Goal: Task Accomplishment & Management: Use online tool/utility

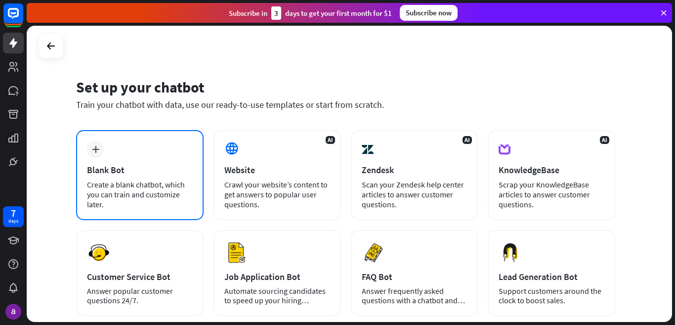
click at [114, 161] on div "plus Blank Bot Create a blank chatbot, which you can train and customize later." at bounding box center [139, 175] width 127 height 90
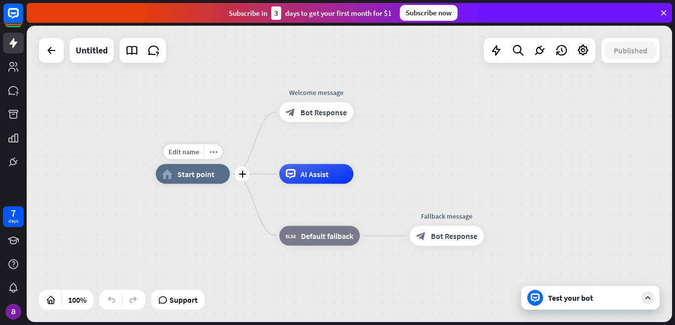
click at [197, 184] on div "Edit name more_horiz plus home_2 Start point" at bounding box center [193, 174] width 74 height 20
click at [240, 174] on icon "plus" at bounding box center [242, 173] width 7 height 7
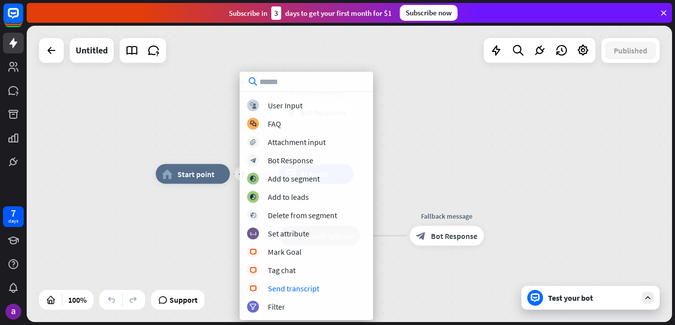
click at [155, 232] on div "plus home_2 Start point Welcome message block_bot_response Bot Response AI Assi…" at bounding box center [349, 174] width 645 height 296
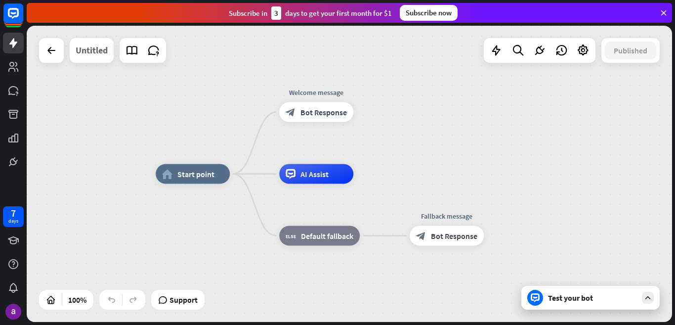
click at [106, 56] on div "Untitled" at bounding box center [92, 50] width 32 height 25
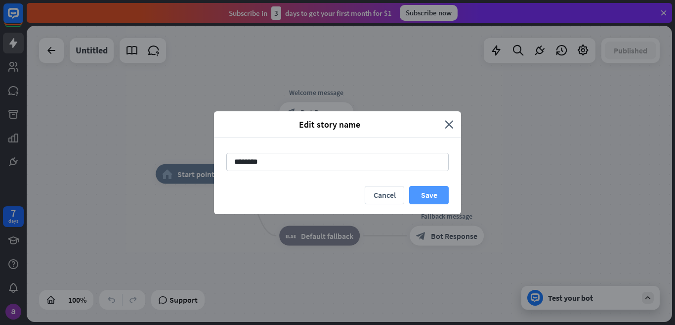
click at [440, 201] on button "Save" at bounding box center [429, 195] width 40 height 18
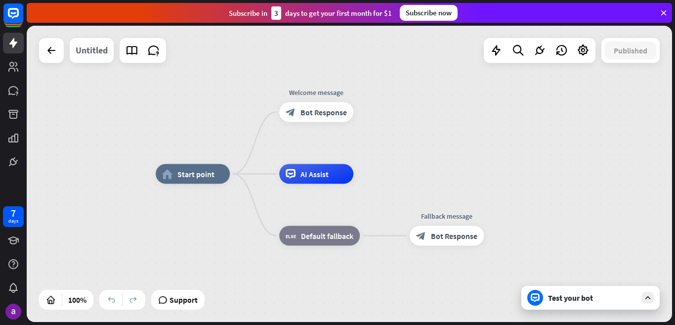
click at [91, 55] on div "Untitled" at bounding box center [92, 50] width 32 height 25
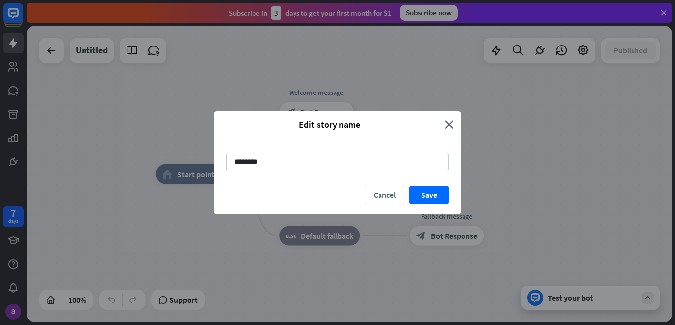
drag, startPoint x: 281, startPoint y: 166, endPoint x: 156, endPoint y: 171, distance: 124.6
click at [156, 171] on div "Edit story name close ******** Cancel Save" at bounding box center [337, 162] width 675 height 325
type input "**********"
click at [430, 190] on button "Save" at bounding box center [429, 195] width 40 height 18
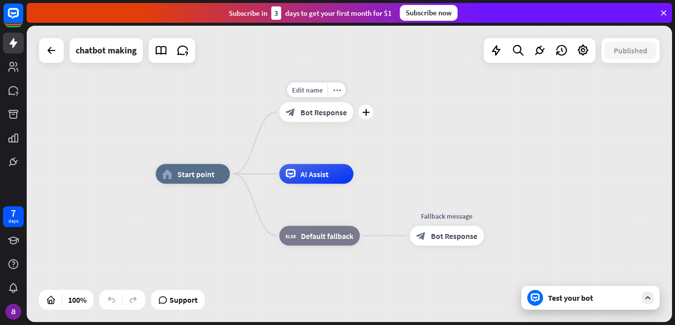
click at [302, 109] on span "Bot Response" at bounding box center [323, 112] width 46 height 10
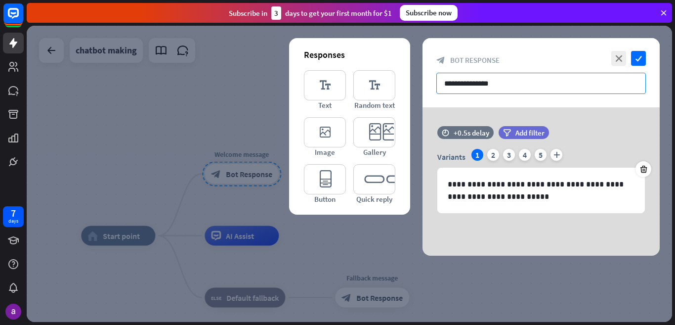
click at [487, 84] on input "**********" at bounding box center [541, 83] width 210 height 21
drag, startPoint x: 508, startPoint y: 85, endPoint x: 435, endPoint y: 100, distance: 74.7
click at [435, 100] on div "**********" at bounding box center [541, 72] width 237 height 69
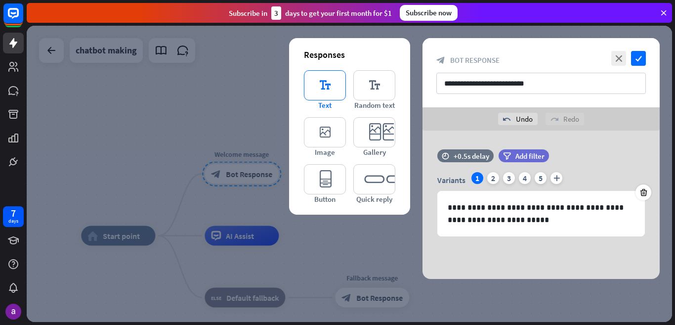
click at [321, 92] on icon "editor_text" at bounding box center [325, 85] width 42 height 30
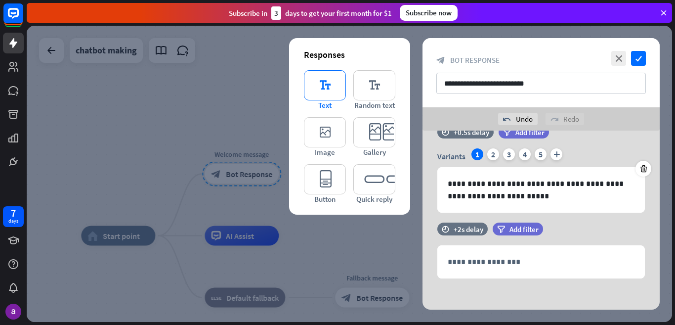
scroll to position [27, 0]
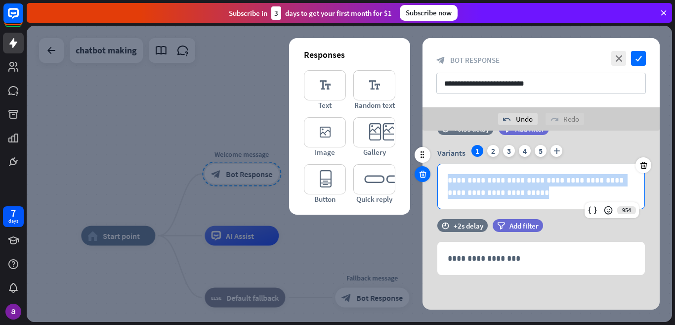
drag, startPoint x: 509, startPoint y: 197, endPoint x: 420, endPoint y: 179, distance: 91.2
click at [423, 179] on div "**********" at bounding box center [541, 170] width 237 height 97
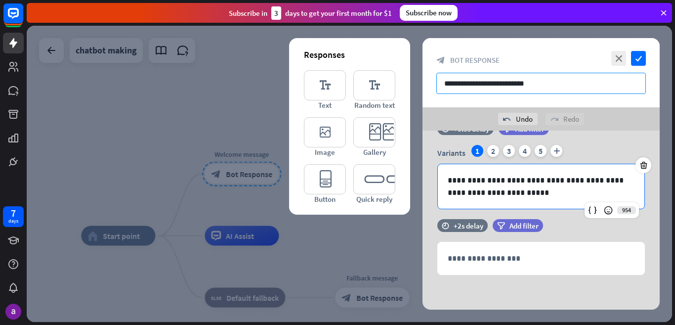
click at [541, 83] on input "**********" at bounding box center [541, 83] width 210 height 21
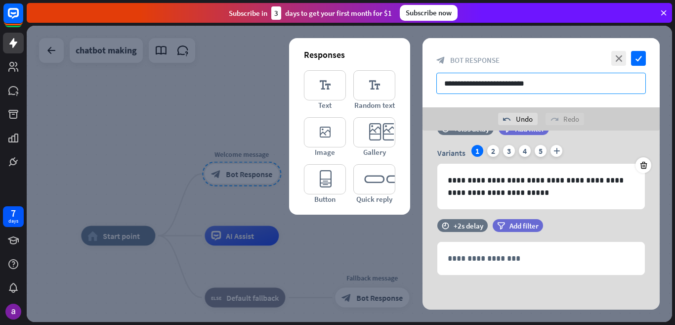
drag, startPoint x: 537, startPoint y: 81, endPoint x: 441, endPoint y: 85, distance: 96.4
click at [441, 85] on input "**********" at bounding box center [541, 83] width 210 height 21
paste input "text"
drag, startPoint x: 458, startPoint y: 85, endPoint x: 417, endPoint y: 85, distance: 41.5
click at [417, 85] on div "**********" at bounding box center [349, 174] width 645 height 296
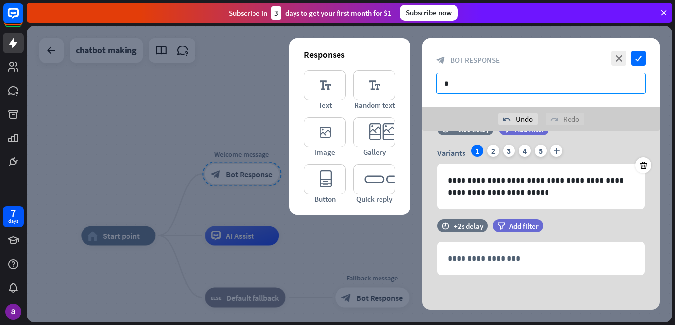
paste input "*"
type input "**"
drag, startPoint x: 459, startPoint y: 81, endPoint x: 415, endPoint y: 81, distance: 44.0
click at [415, 81] on div "**********" at bounding box center [349, 174] width 645 height 296
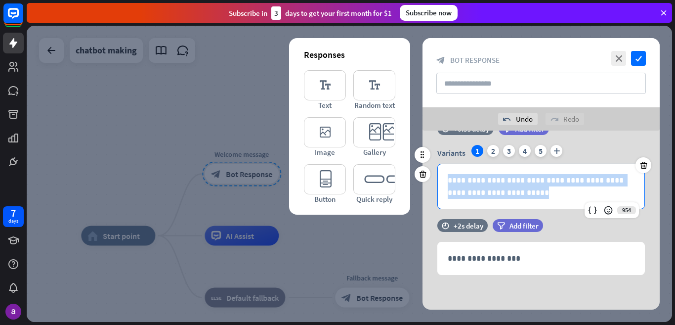
drag, startPoint x: 511, startPoint y: 200, endPoint x: 447, endPoint y: 170, distance: 71.4
click at [447, 170] on div "**********" at bounding box center [541, 186] width 207 height 44
copy p "**********"
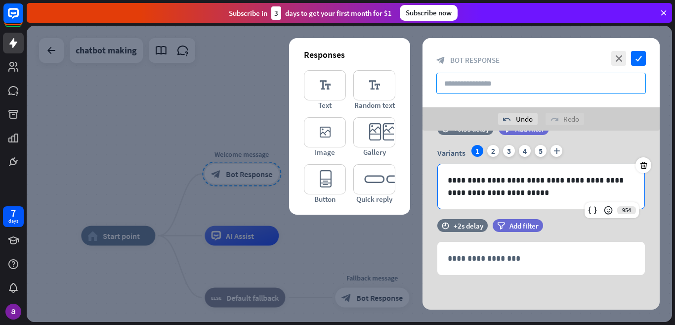
click at [482, 81] on input "text" at bounding box center [541, 83] width 210 height 21
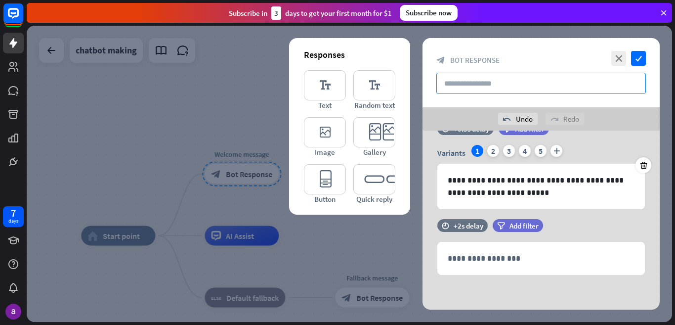
paste input "**********"
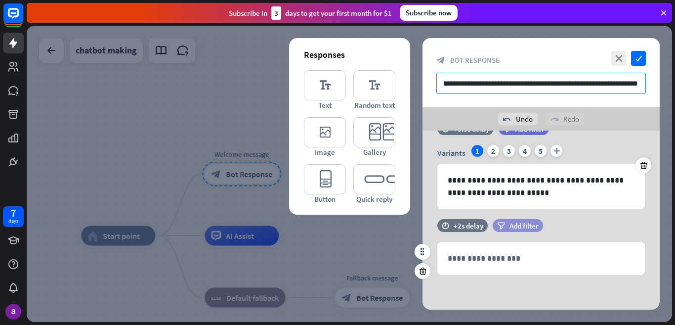
type input "**********"
click at [504, 223] on icon "filter" at bounding box center [501, 225] width 8 height 7
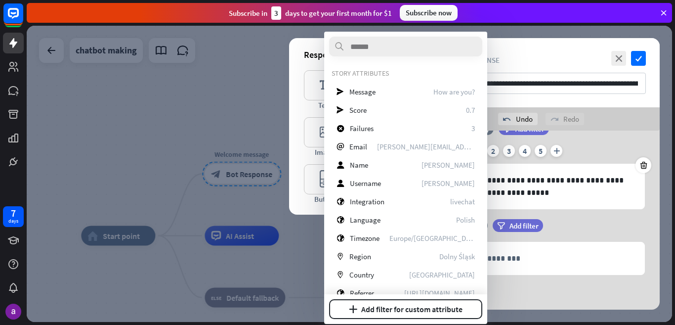
click at [587, 231] on div "filter Add filter" at bounding box center [543, 225] width 100 height 13
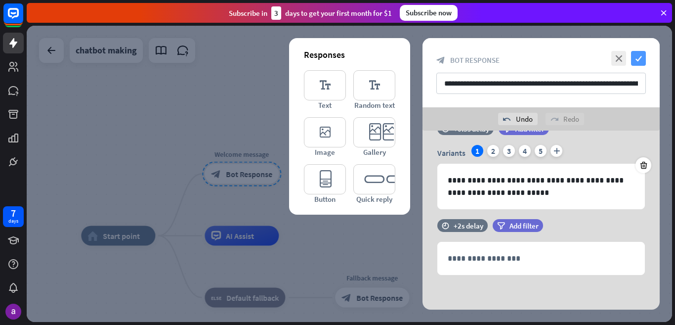
click at [641, 55] on icon "check" at bounding box center [638, 58] width 15 height 15
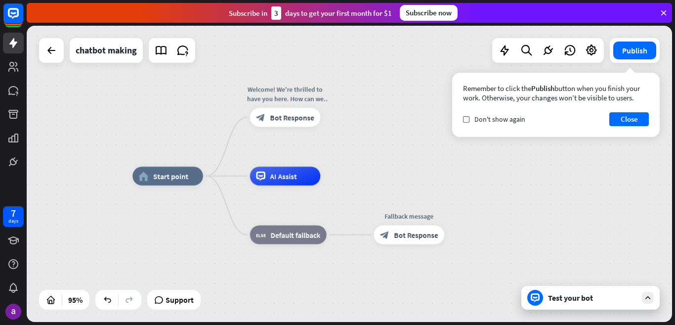
drag, startPoint x: 328, startPoint y: 183, endPoint x: 368, endPoint y: 128, distance: 67.8
click at [368, 128] on div "home_2 Start point Welcome! We're thrilled to have you here. How can we assist …" at bounding box center [349, 174] width 645 height 296
click at [630, 121] on button "Close" at bounding box center [629, 119] width 40 height 14
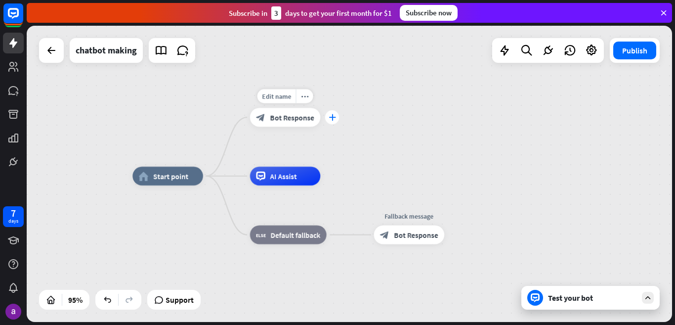
click at [332, 116] on icon "plus" at bounding box center [332, 117] width 7 height 6
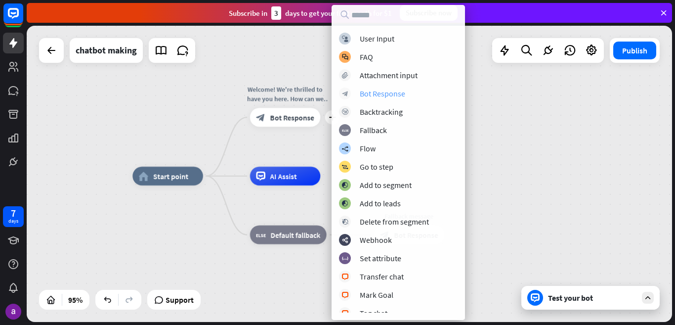
click at [381, 90] on div "Bot Response" at bounding box center [382, 93] width 45 height 10
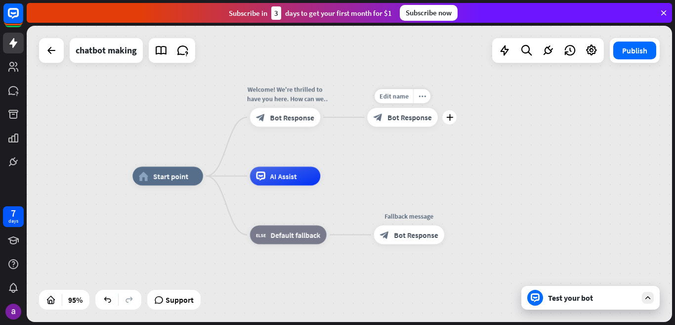
click at [387, 115] on span "Bot Response" at bounding box center [409, 117] width 44 height 9
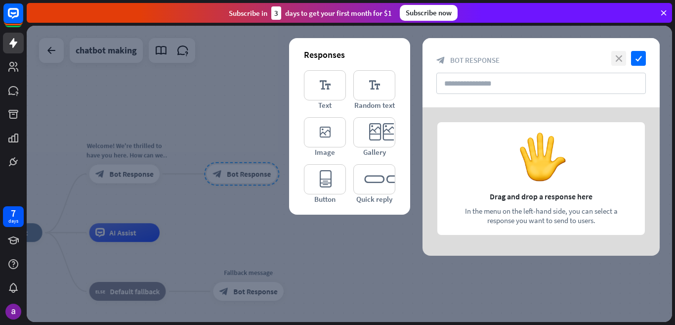
click at [618, 56] on icon "close" at bounding box center [618, 58] width 15 height 15
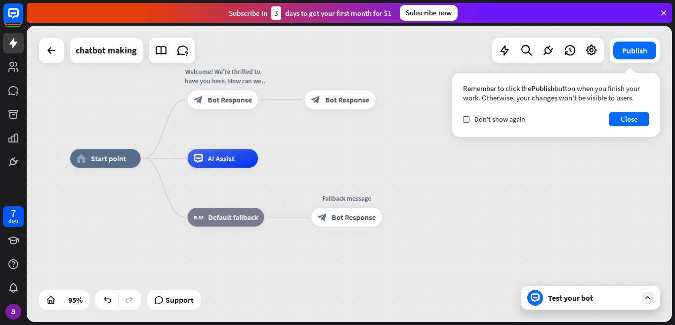
drag, startPoint x: 295, startPoint y: 216, endPoint x: 300, endPoint y: 127, distance: 89.6
click at [393, 133] on div "home_2 Start point Welcome! We're thrilled to have you here. How can we assist …" at bounding box center [349, 174] width 645 height 296
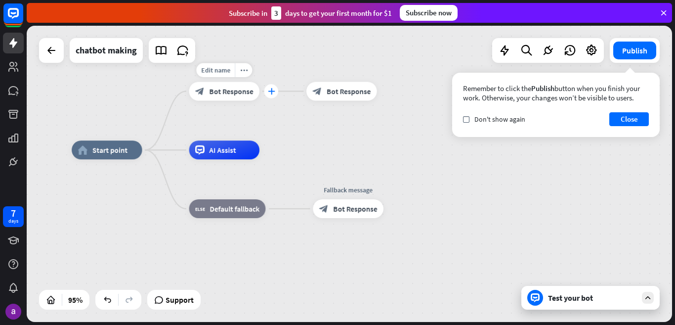
click at [271, 92] on icon "plus" at bounding box center [271, 91] width 7 height 6
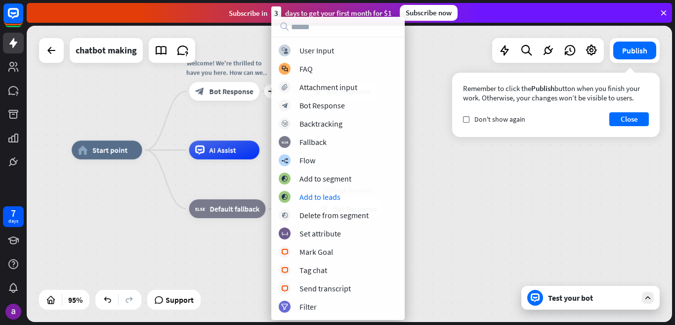
click at [465, 193] on div "home_2 Start point plus Welcome! We're thrilled to have you here. How can we as…" at bounding box center [378, 290] width 613 height 281
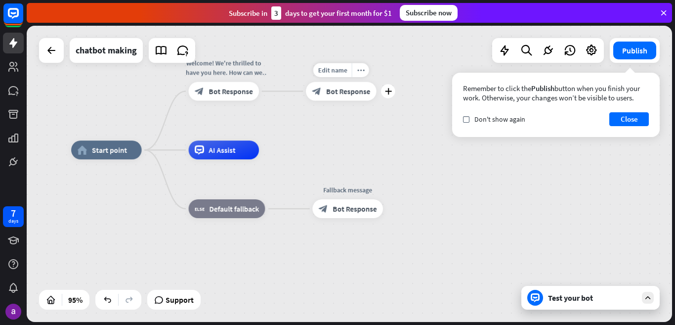
click at [352, 98] on div "block_bot_response Bot Response" at bounding box center [341, 91] width 71 height 19
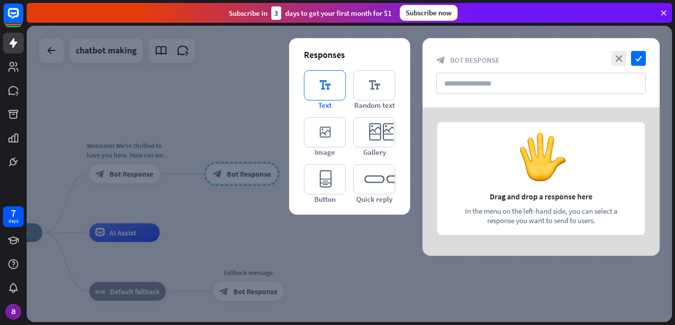
click at [336, 94] on icon "editor_text" at bounding box center [325, 85] width 42 height 30
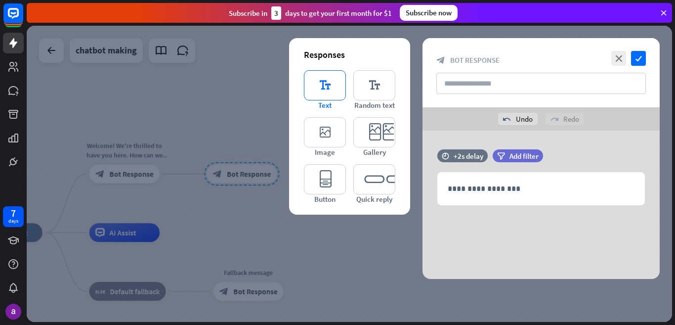
click at [336, 94] on icon "editor_text" at bounding box center [325, 85] width 42 height 30
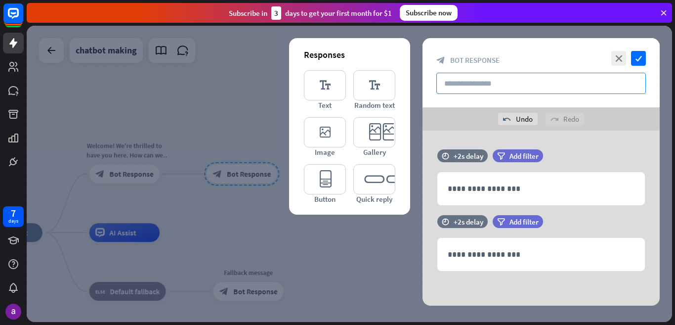
click at [487, 79] on input "text" at bounding box center [541, 83] width 210 height 21
type input "**********"
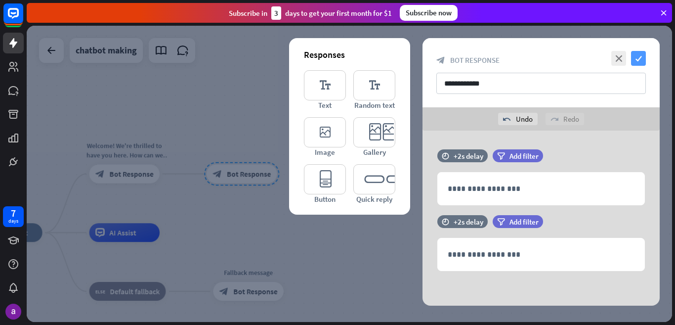
click at [640, 61] on icon "check" at bounding box center [638, 58] width 15 height 15
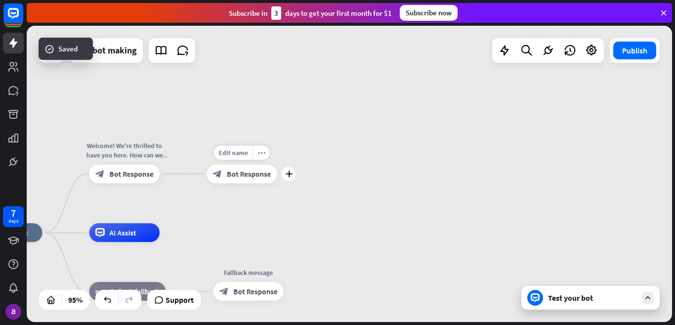
click at [250, 173] on span "Bot Response" at bounding box center [249, 173] width 44 height 9
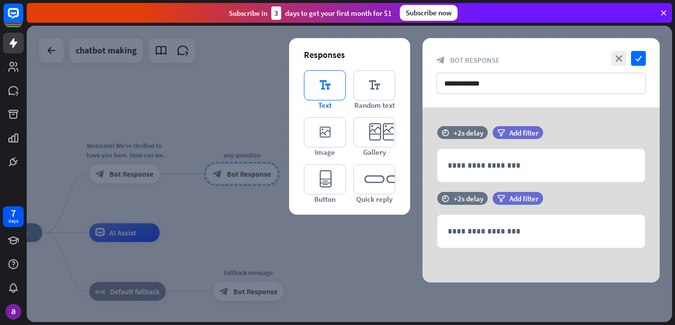
click at [336, 90] on icon "editor_text" at bounding box center [325, 85] width 42 height 30
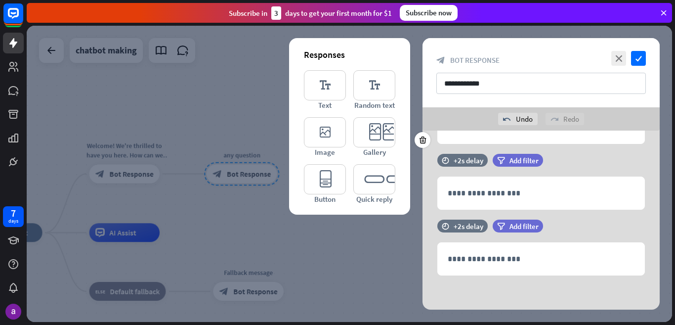
scroll to position [62, 0]
click at [423, 273] on icon at bounding box center [422, 270] width 9 height 9
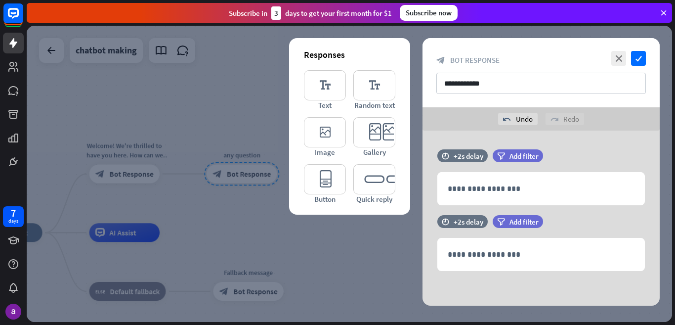
drag, startPoint x: 425, startPoint y: 269, endPoint x: 436, endPoint y: 239, distance: 31.6
click at [425, 268] on icon at bounding box center [422, 266] width 9 height 9
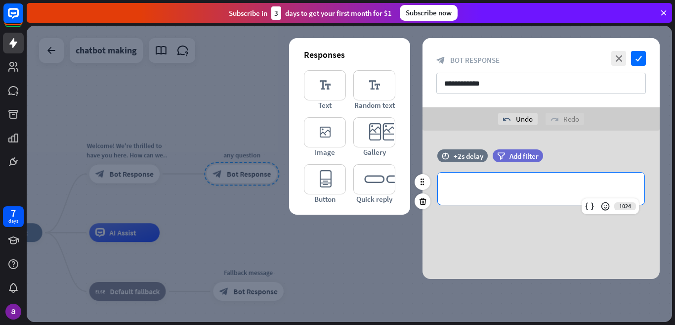
drag, startPoint x: 451, startPoint y: 197, endPoint x: 445, endPoint y: 209, distance: 13.0
click at [451, 198] on div "**********" at bounding box center [541, 188] width 207 height 32
click at [421, 200] on icon at bounding box center [422, 201] width 9 height 9
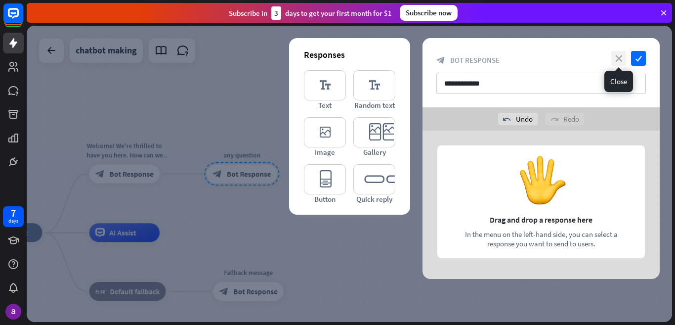
click at [620, 58] on icon "close" at bounding box center [618, 58] width 15 height 15
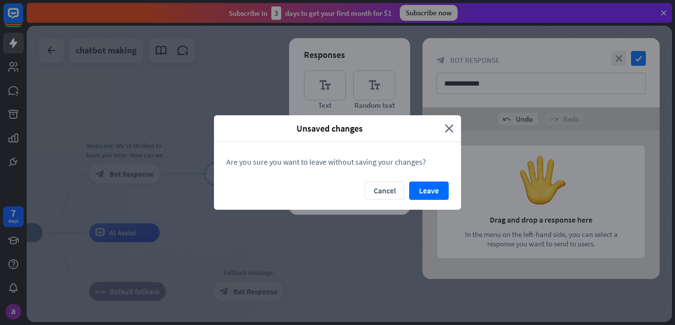
drag, startPoint x: 435, startPoint y: 195, endPoint x: 382, endPoint y: 186, distance: 53.5
click at [435, 188] on button "Leave" at bounding box center [429, 190] width 40 height 18
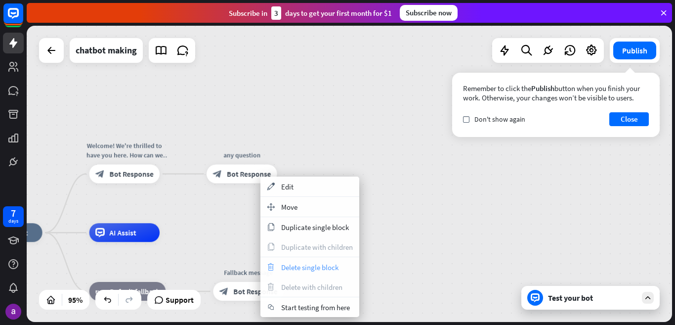
click at [321, 265] on span "Delete single block" at bounding box center [309, 266] width 57 height 9
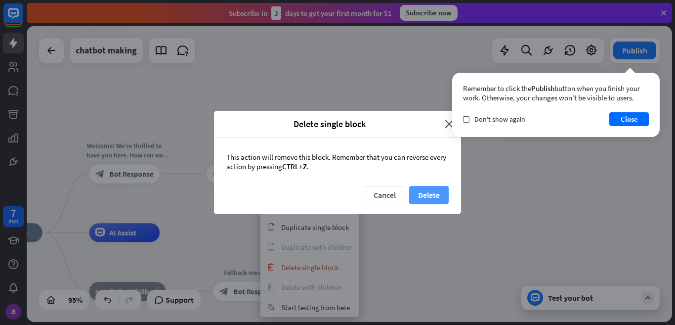
click at [423, 192] on button "Delete" at bounding box center [429, 195] width 40 height 18
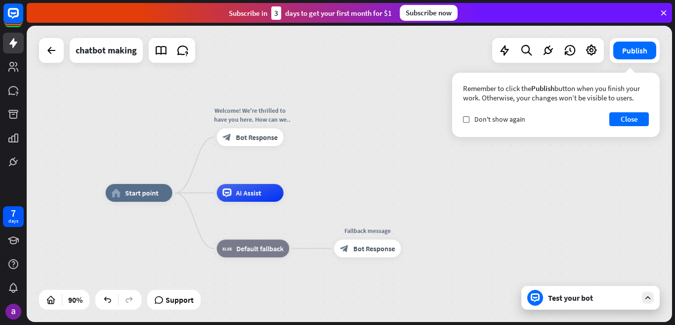
drag, startPoint x: 231, startPoint y: 168, endPoint x: 363, endPoint y: 119, distance: 140.7
click at [356, 127] on div "home_2 Start point Welcome! We're thrilled to have you here. How can we assist …" at bounding box center [349, 174] width 645 height 296
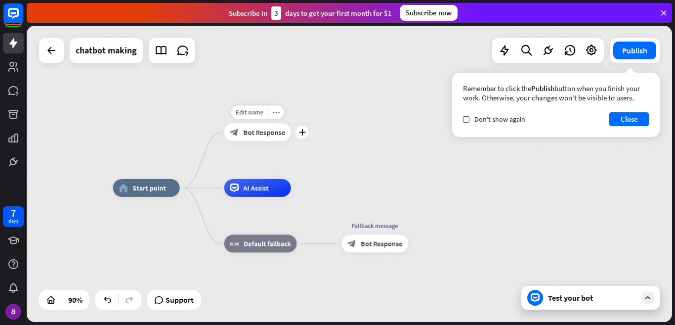
click at [279, 135] on span "Bot Response" at bounding box center [264, 131] width 42 height 9
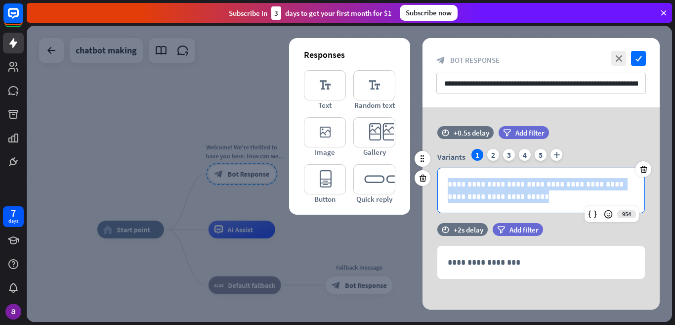
drag, startPoint x: 505, startPoint y: 205, endPoint x: 434, endPoint y: 182, distance: 74.2
click at [434, 182] on div "**********" at bounding box center [541, 181] width 237 height 64
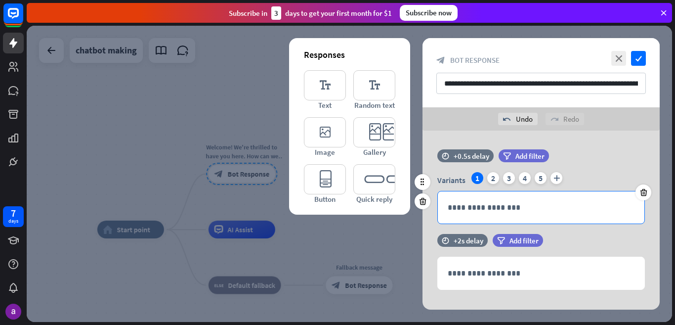
drag, startPoint x: 645, startPoint y: 189, endPoint x: 630, endPoint y: 192, distance: 16.2
click at [643, 190] on icon at bounding box center [643, 192] width 9 height 9
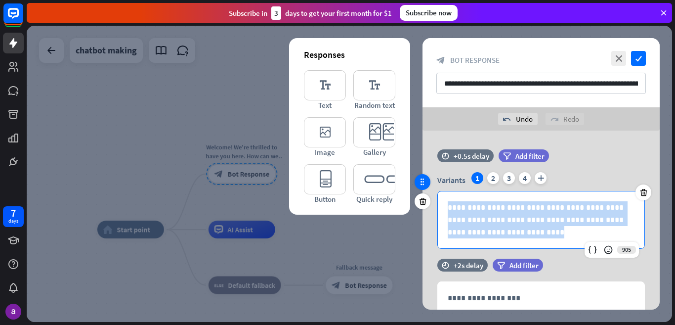
drag, startPoint x: 521, startPoint y: 243, endPoint x: 419, endPoint y: 187, distance: 117.0
click at [423, 187] on div "**********" at bounding box center [541, 203] width 237 height 109
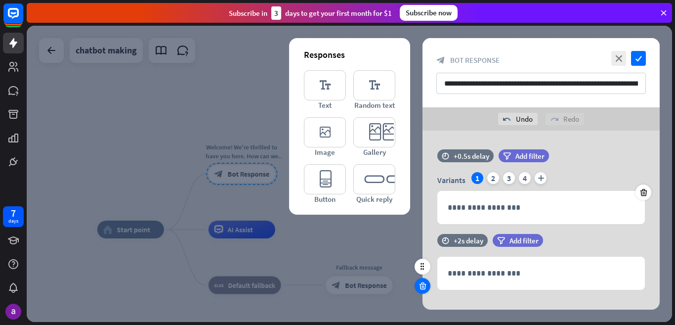
click at [427, 201] on div at bounding box center [423, 201] width 16 height 16
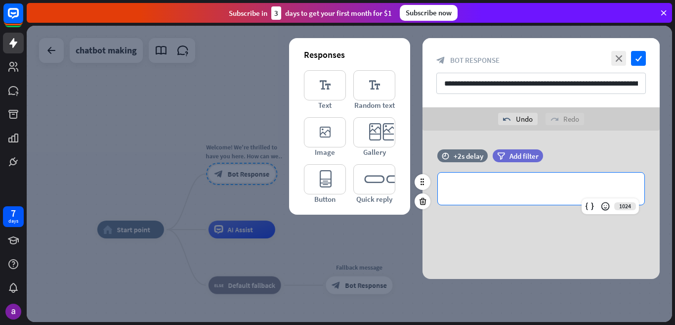
click at [450, 192] on p "**********" at bounding box center [541, 188] width 187 height 12
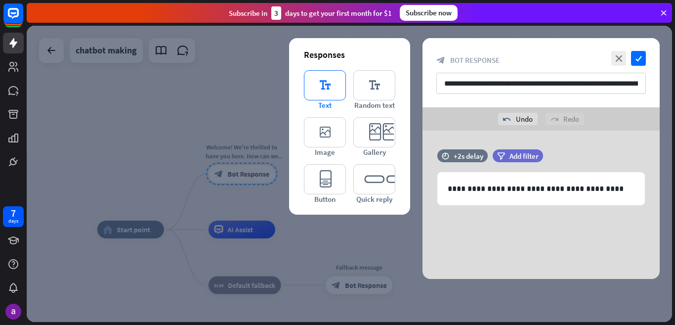
click at [323, 90] on icon "editor_text" at bounding box center [325, 85] width 42 height 30
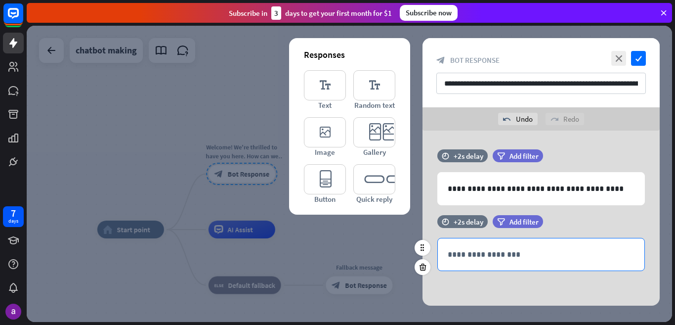
click at [467, 256] on p "**********" at bounding box center [541, 254] width 187 height 12
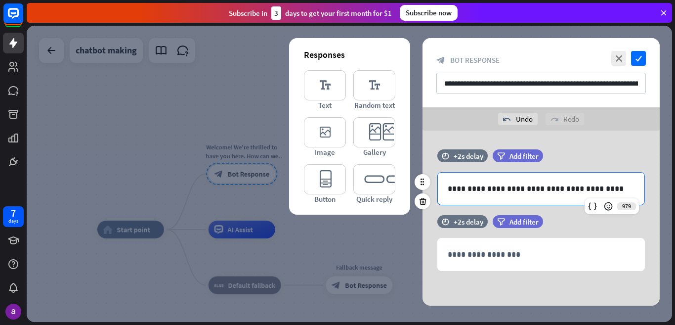
drag, startPoint x: 599, startPoint y: 188, endPoint x: 460, endPoint y: 195, distance: 139.5
click at [460, 195] on div "**********" at bounding box center [541, 188] width 207 height 32
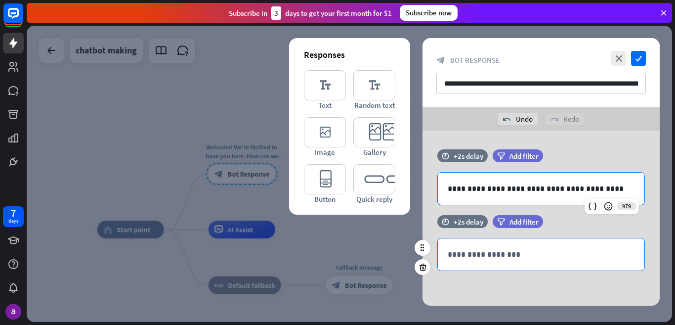
click at [490, 252] on p "**********" at bounding box center [541, 254] width 187 height 12
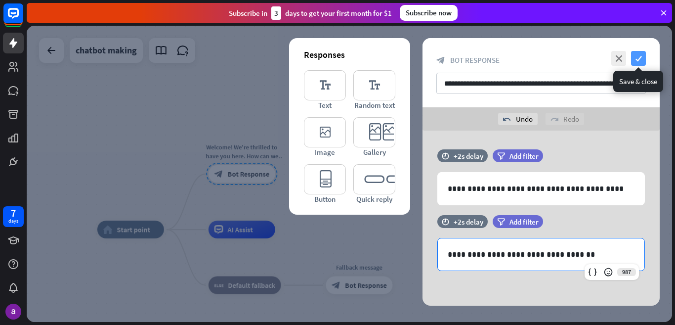
click at [636, 61] on icon "check" at bounding box center [638, 58] width 15 height 15
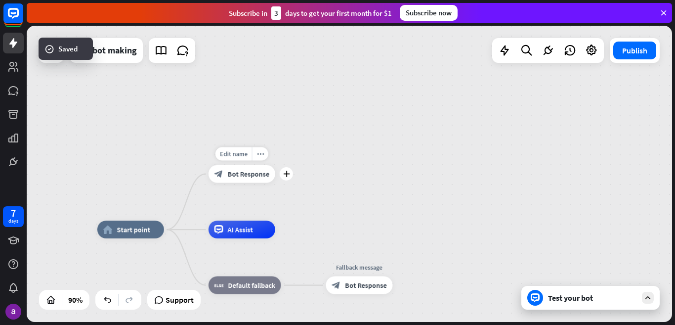
click at [258, 174] on span "Bot Response" at bounding box center [249, 173] width 42 height 9
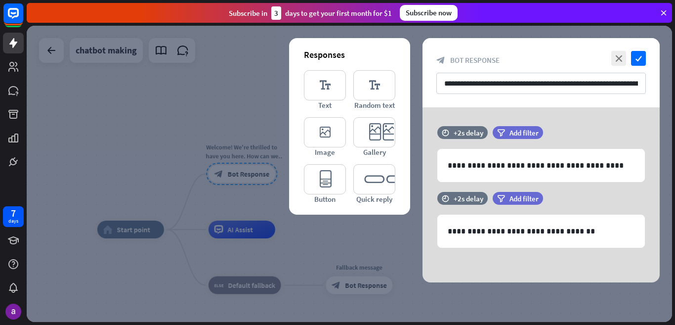
drag, startPoint x: 258, startPoint y: 174, endPoint x: 135, endPoint y: 113, distance: 137.9
click at [100, 120] on div at bounding box center [349, 174] width 645 height 296
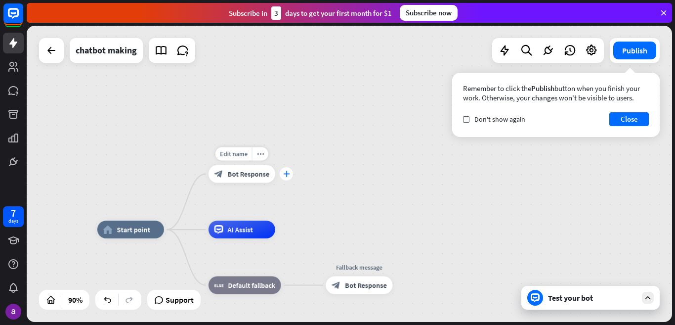
click at [283, 177] on div "plus" at bounding box center [286, 173] width 13 height 13
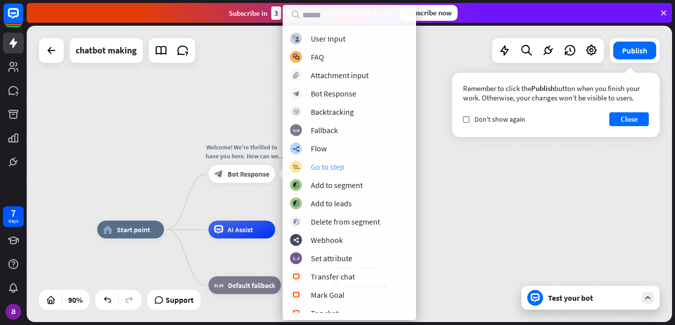
click at [342, 168] on div "Go to step" at bounding box center [328, 167] width 34 height 10
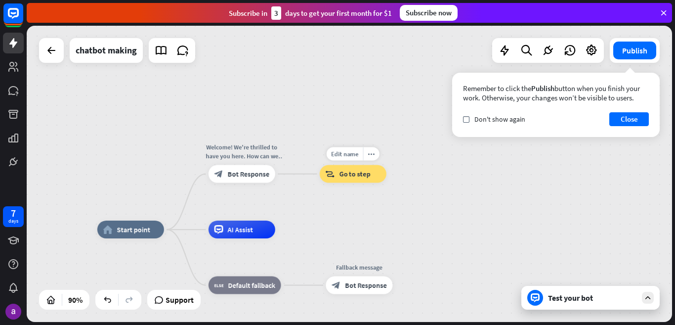
click at [343, 179] on div "block_goto Go to step" at bounding box center [353, 174] width 67 height 18
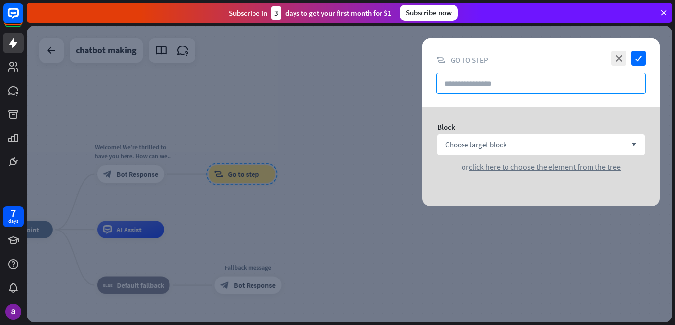
click at [466, 86] on input "text" at bounding box center [541, 83] width 210 height 21
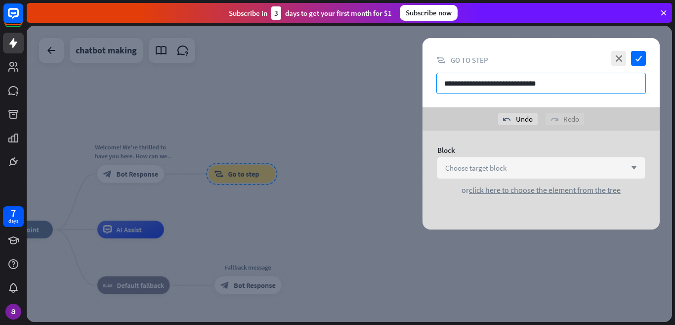
type input "**********"
click at [506, 168] on span "Choose target block" at bounding box center [475, 167] width 61 height 9
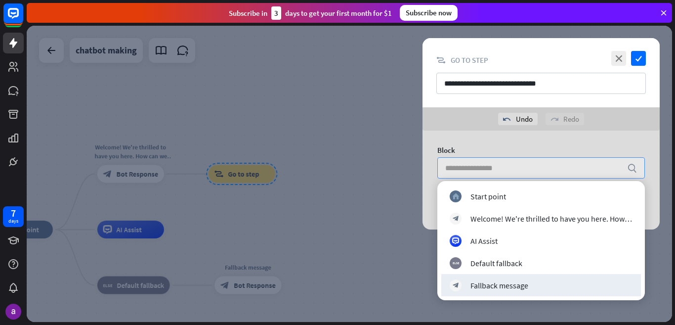
click at [507, 288] on div "block_bot_response Fallback message" at bounding box center [541, 285] width 183 height 12
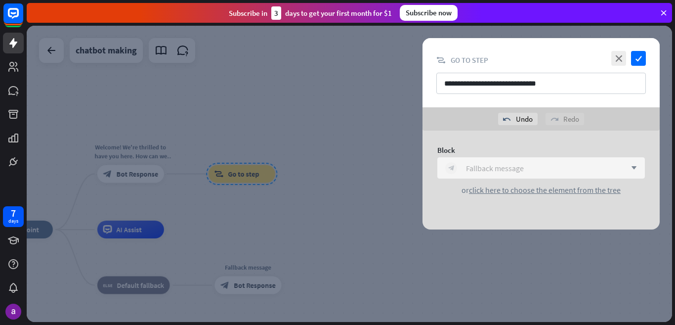
click at [540, 169] on div "block_bot_response Fallback message" at bounding box center [535, 168] width 181 height 12
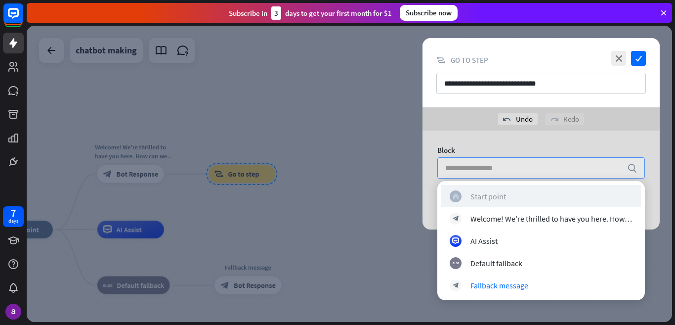
click at [510, 198] on div "home_2 Start point" at bounding box center [541, 196] width 183 height 12
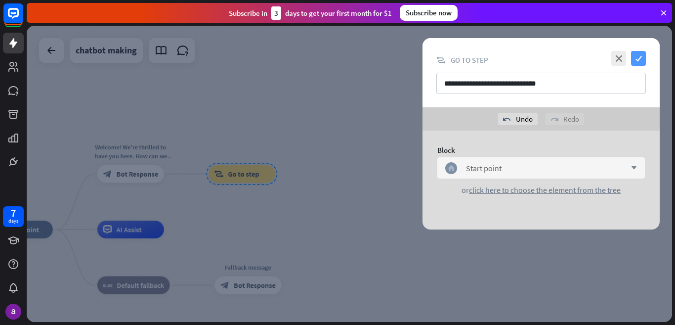
click at [636, 58] on icon "check" at bounding box center [638, 58] width 15 height 15
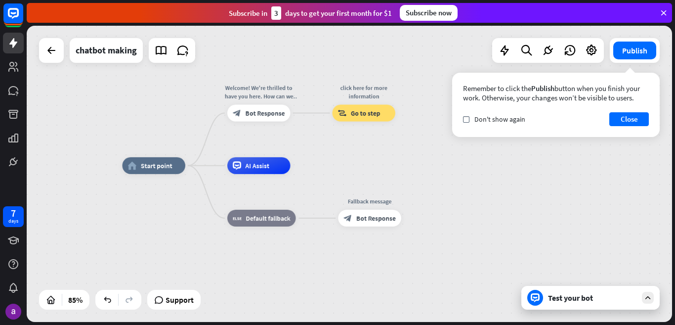
drag, startPoint x: 221, startPoint y: 220, endPoint x: 344, endPoint y: 160, distance: 137.0
click at [344, 160] on div "home_2 Start point Welcome! We're thrilled to have you here. How can we assist …" at bounding box center [349, 174] width 645 height 296
click at [592, 48] on icon at bounding box center [591, 50] width 13 height 13
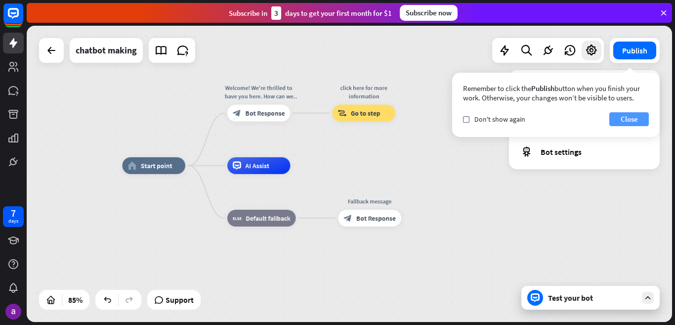
click at [627, 115] on button "Close" at bounding box center [629, 119] width 40 height 14
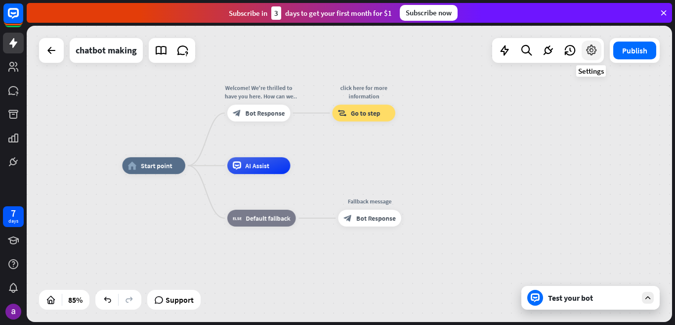
click at [592, 59] on div at bounding box center [592, 51] width 20 height 20
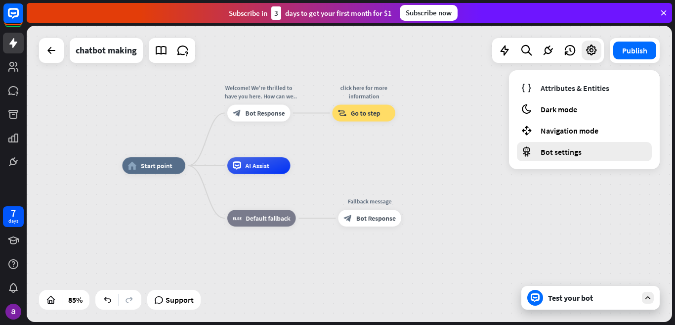
click at [576, 155] on span "Bot settings" at bounding box center [561, 152] width 41 height 10
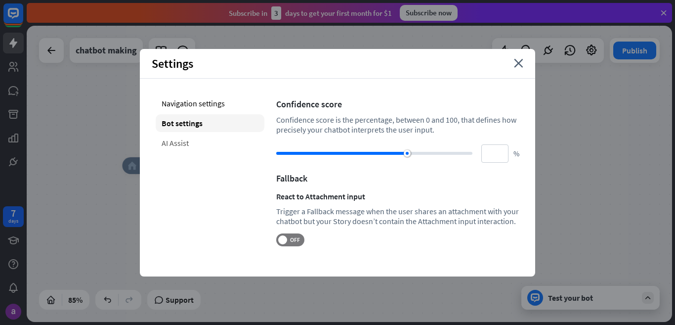
click at [175, 141] on div "AI Assist" at bounding box center [210, 143] width 109 height 18
type input "**"
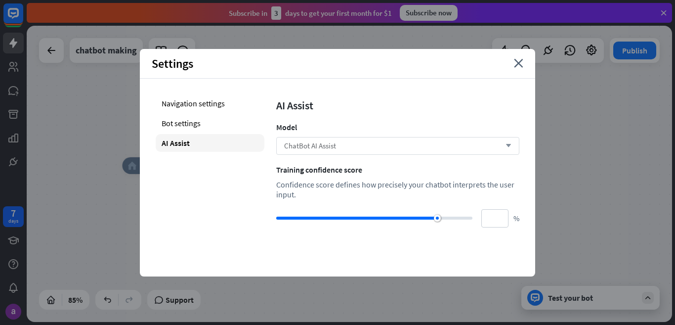
click at [381, 143] on div "ChatBot AI Assist arrow_down" at bounding box center [397, 146] width 243 height 18
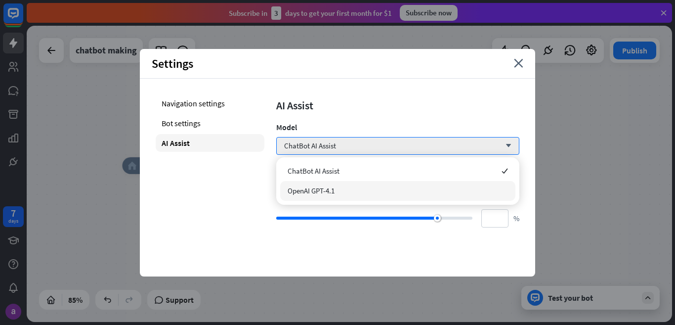
click at [339, 190] on div "OpenAI GPT-4.1" at bounding box center [397, 191] width 235 height 20
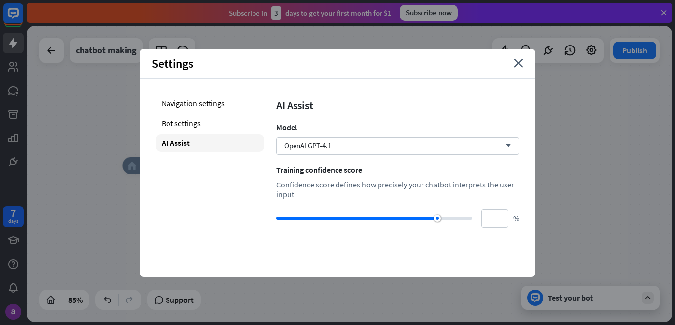
click at [513, 63] on div "Settings close" at bounding box center [337, 64] width 395 height 30
click at [520, 63] on icon "close" at bounding box center [518, 63] width 9 height 9
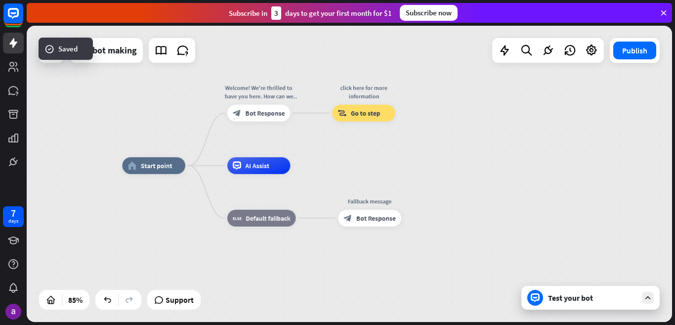
click at [592, 305] on div "Test your bot" at bounding box center [590, 298] width 138 height 24
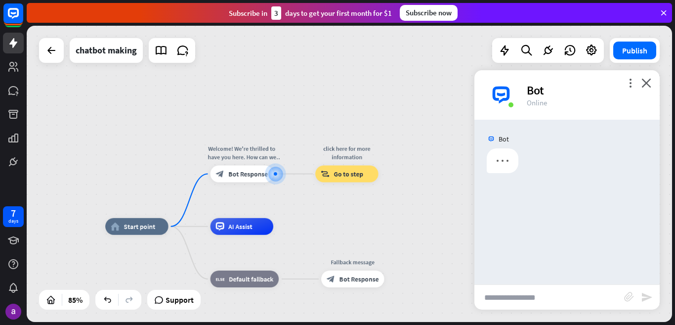
click at [547, 299] on input "text" at bounding box center [549, 297] width 150 height 25
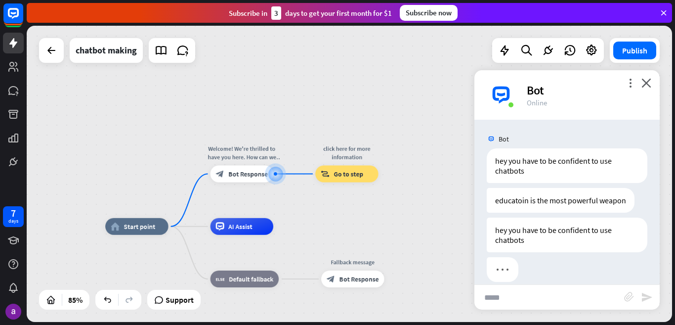
scroll to position [12, 0]
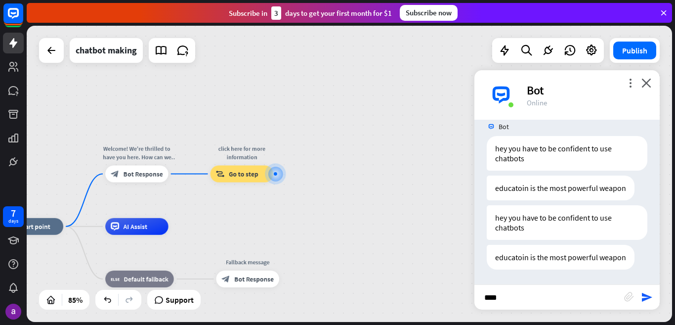
type input "*****"
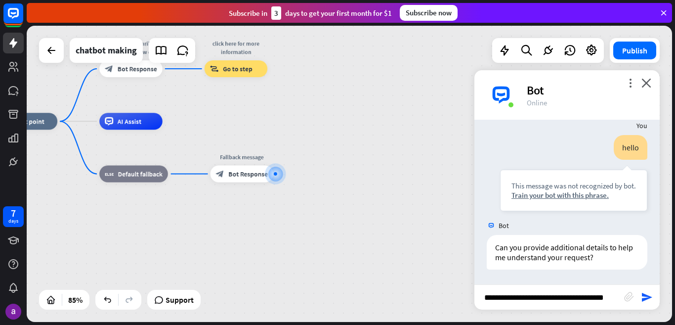
scroll to position [0, 6]
type input "**********"
click at [647, 298] on icon "send" at bounding box center [647, 297] width 12 height 12
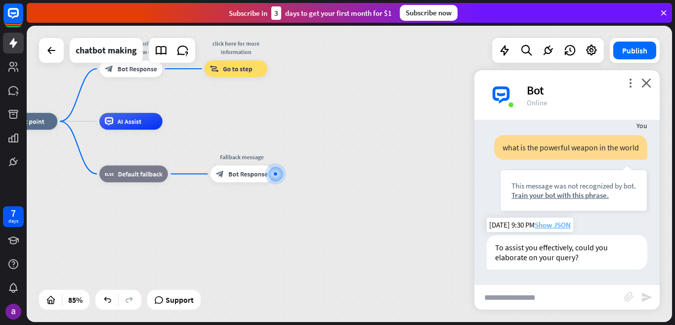
scroll to position [339, 0]
drag, startPoint x: 582, startPoint y: 259, endPoint x: 477, endPoint y: 257, distance: 104.8
click at [477, 257] on div "To assist you effectively, could you elaborate on your query? [DATE] 9:30 PM Sh…" at bounding box center [566, 255] width 185 height 40
click at [454, 252] on div "home_2 Start point Welcome! We're thrilled to have you here. How can we assist …" at bounding box center [269, 247] width 549 height 252
click at [648, 87] on icon "close" at bounding box center [646, 82] width 10 height 9
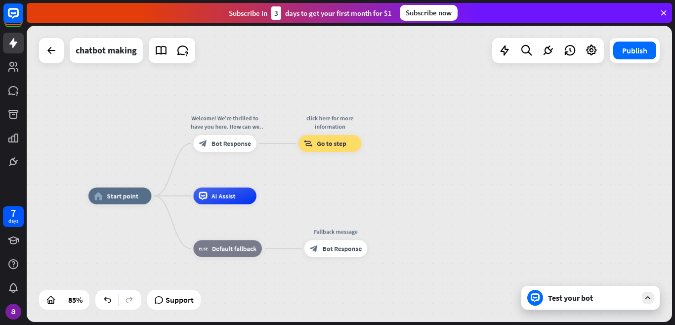
drag, startPoint x: 198, startPoint y: 121, endPoint x: 250, endPoint y: 179, distance: 78.1
click at [291, 195] on div "home_2 Start point Welcome! We're thrilled to have you here. How can we assist …" at bounding box center [349, 174] width 645 height 296
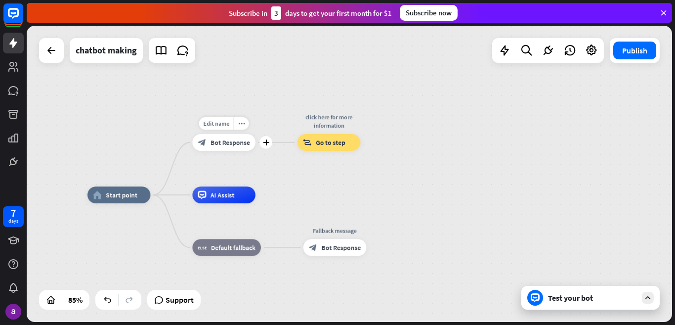
click at [222, 145] on span "Bot Response" at bounding box center [231, 142] width 40 height 8
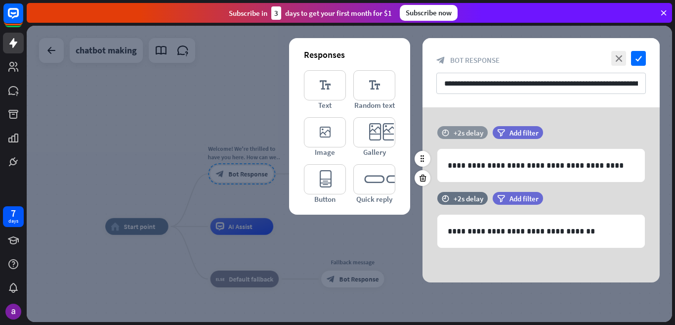
click at [466, 134] on div "+2s delay" at bounding box center [469, 132] width 30 height 9
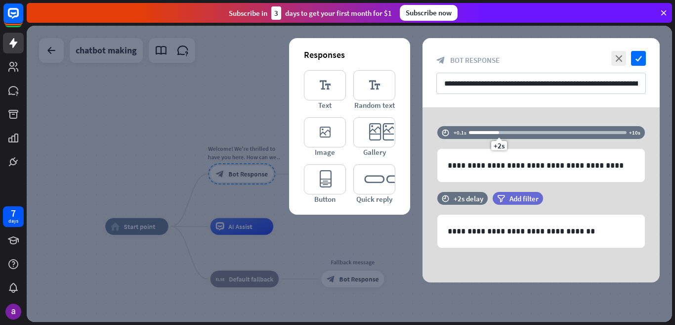
click at [614, 102] on div "**********" at bounding box center [541, 72] width 237 height 69
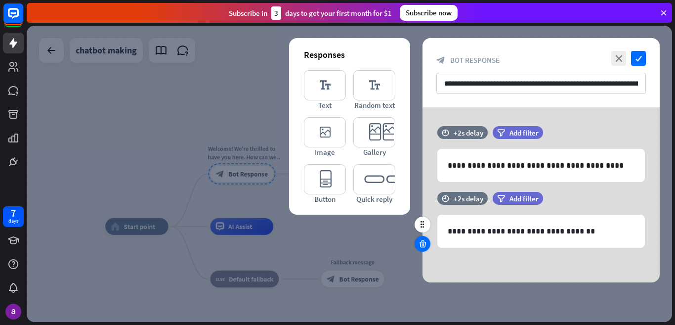
click at [423, 248] on icon at bounding box center [422, 243] width 9 height 9
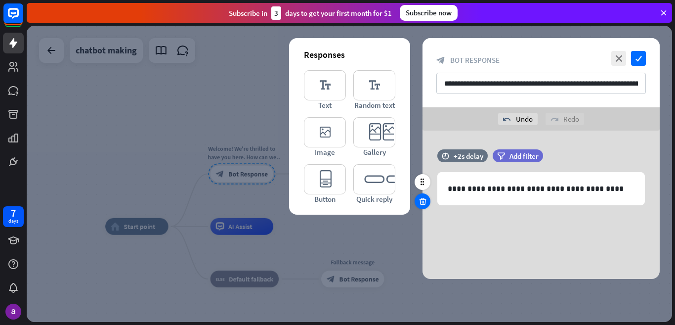
click at [422, 199] on icon at bounding box center [422, 201] width 9 height 9
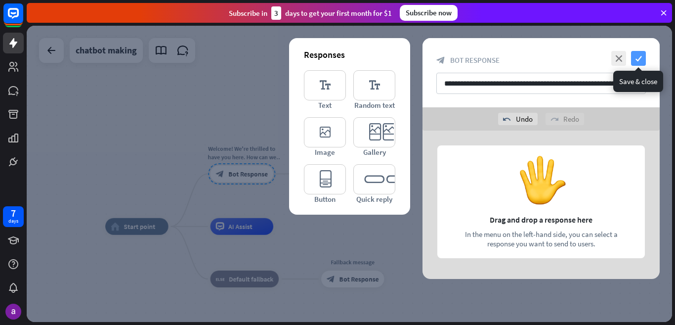
click at [638, 61] on icon "check" at bounding box center [638, 58] width 15 height 15
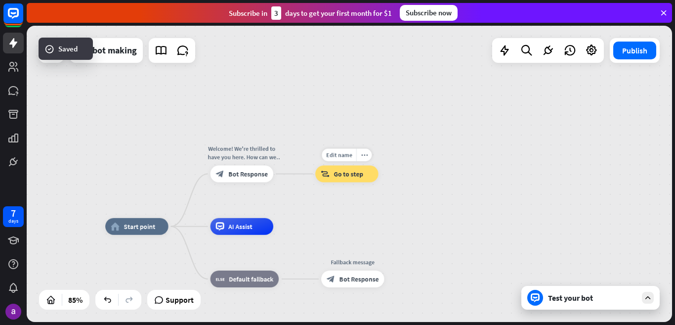
click at [345, 176] on span "Go to step" at bounding box center [349, 173] width 30 height 8
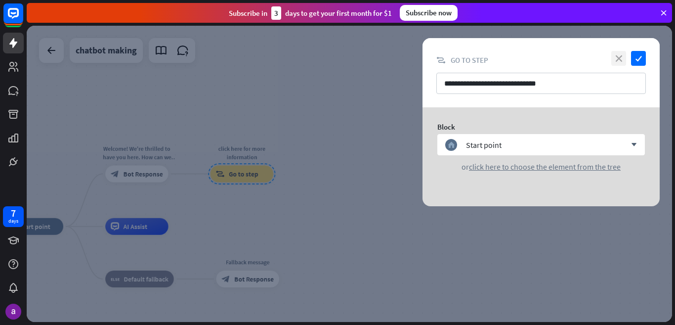
click at [614, 59] on icon "close" at bounding box center [618, 58] width 15 height 15
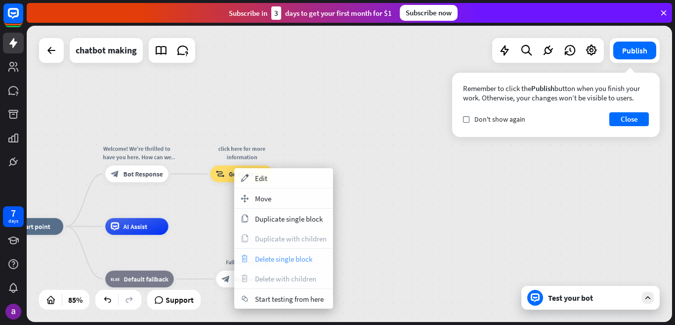
click at [281, 261] on span "Delete single block" at bounding box center [283, 258] width 57 height 9
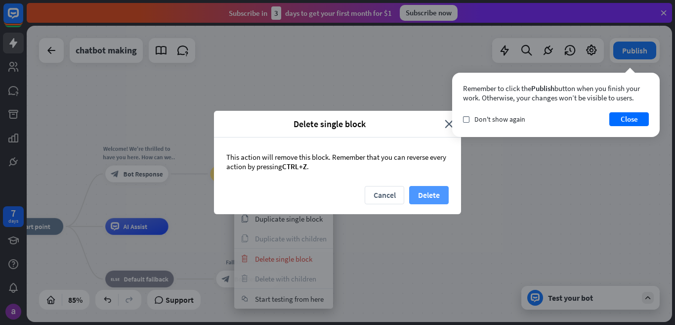
click at [428, 190] on button "Delete" at bounding box center [429, 195] width 40 height 18
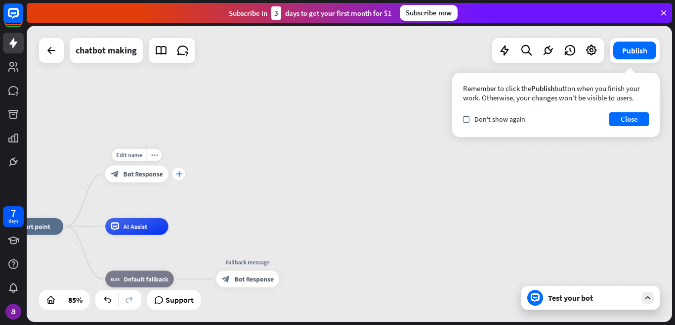
click at [177, 172] on icon "plus" at bounding box center [178, 174] width 6 height 6
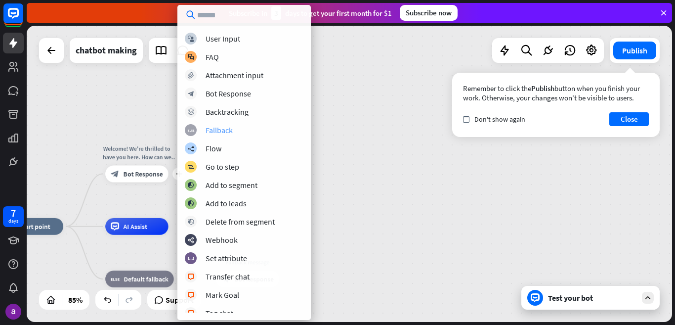
click at [242, 129] on div "block_fallback Fallback" at bounding box center [244, 130] width 119 height 12
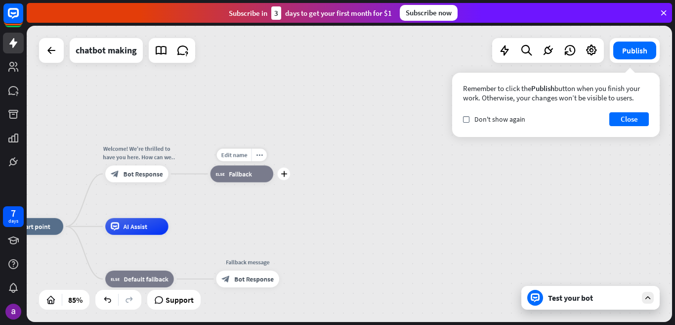
click at [244, 176] on span "Fallback" at bounding box center [240, 173] width 23 height 8
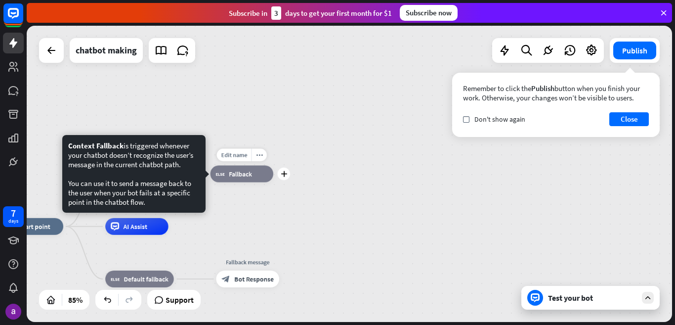
click at [251, 172] on span "Fallback" at bounding box center [240, 173] width 23 height 8
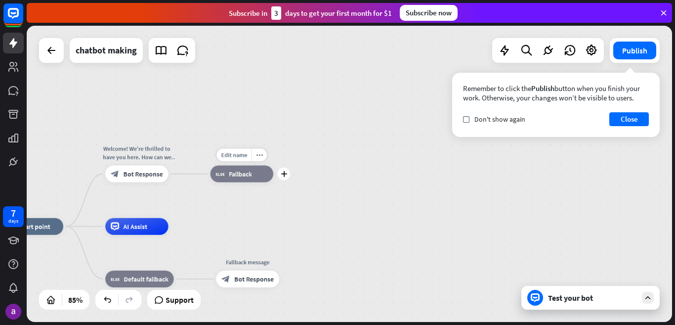
click at [244, 175] on span "Fallback" at bounding box center [240, 173] width 23 height 8
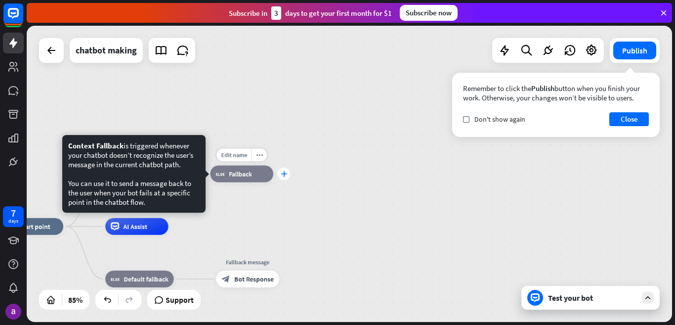
click at [282, 172] on icon "plus" at bounding box center [284, 174] width 6 height 6
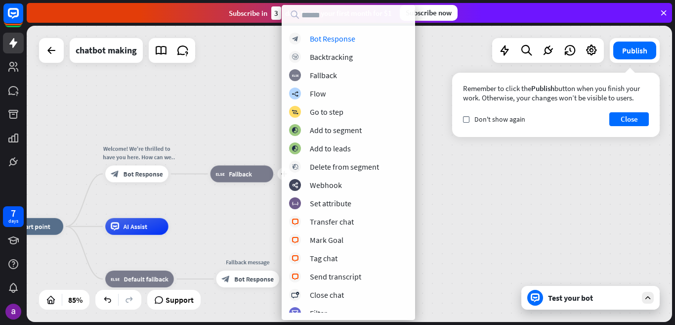
drag, startPoint x: 216, startPoint y: 102, endPoint x: 234, endPoint y: 136, distance: 38.9
click at [216, 110] on div "home_2 Start point Welcome! We're thrilled to have you here. How can we assist …" at bounding box center [349, 174] width 645 height 296
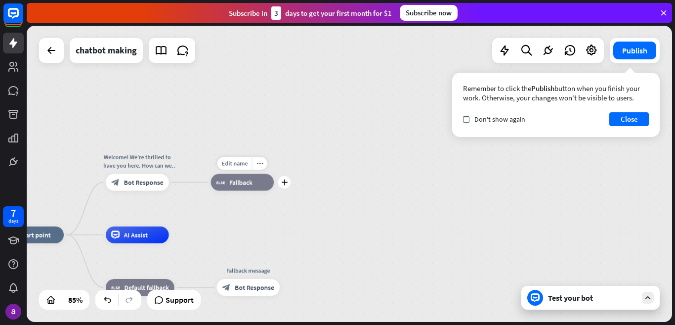
click at [245, 187] on div "block_fallback Fallback" at bounding box center [242, 182] width 63 height 17
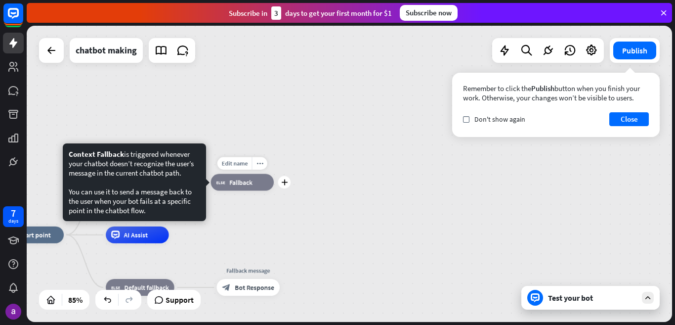
click at [233, 188] on div "block_fallback Fallback" at bounding box center [242, 182] width 63 height 17
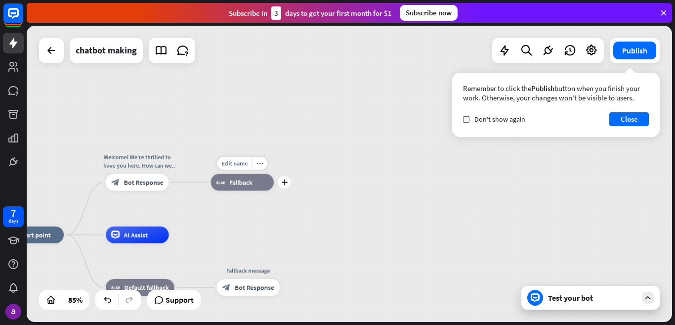
click at [233, 188] on div "block_fallback Fallback" at bounding box center [242, 182] width 63 height 17
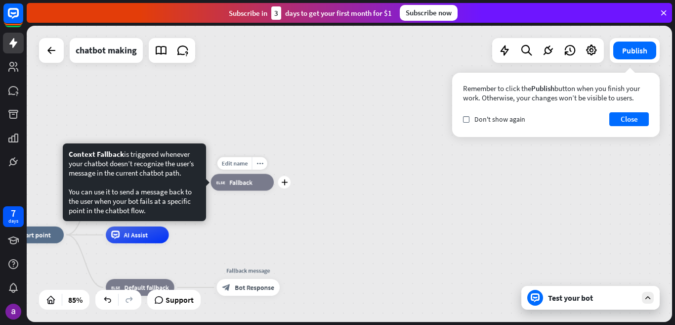
click at [233, 188] on div "block_fallback Fallback" at bounding box center [242, 182] width 63 height 17
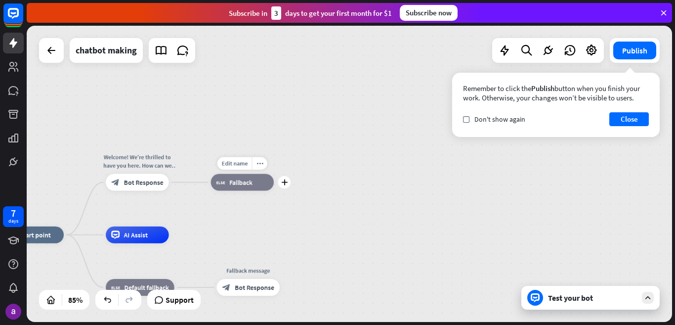
click at [233, 188] on div "block_fallback Fallback" at bounding box center [242, 182] width 63 height 17
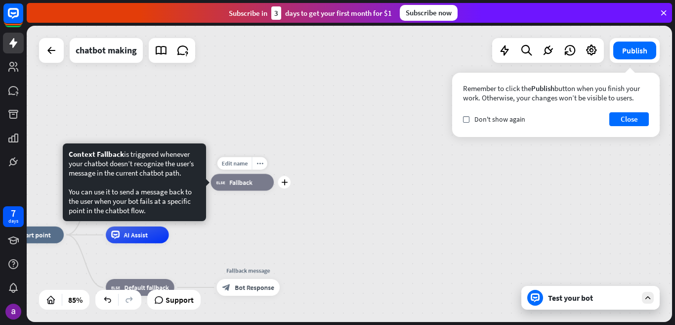
click at [233, 188] on div "block_fallback Fallback" at bounding box center [242, 182] width 63 height 17
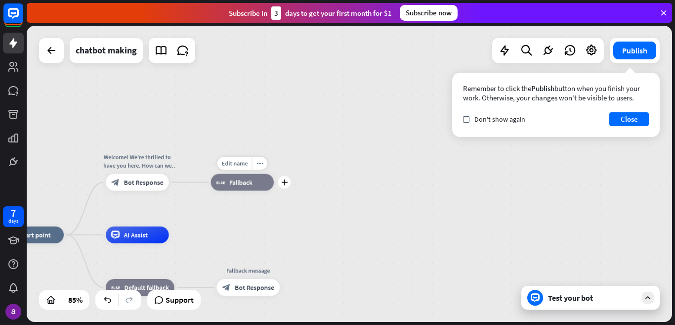
click at [233, 188] on div "block_fallback Fallback" at bounding box center [242, 182] width 63 height 17
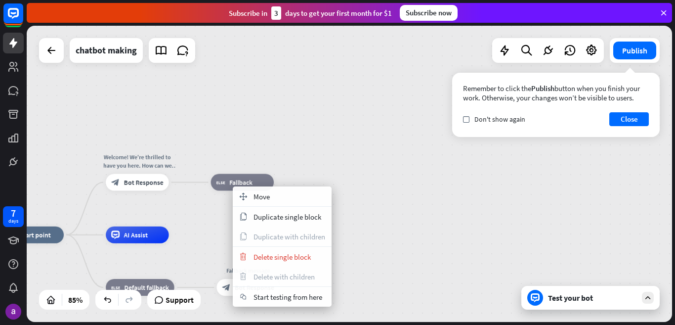
click at [354, 180] on div "home_2 Start point Welcome! We're thrilled to have you here. How can we assist …" at bounding box center [349, 174] width 645 height 296
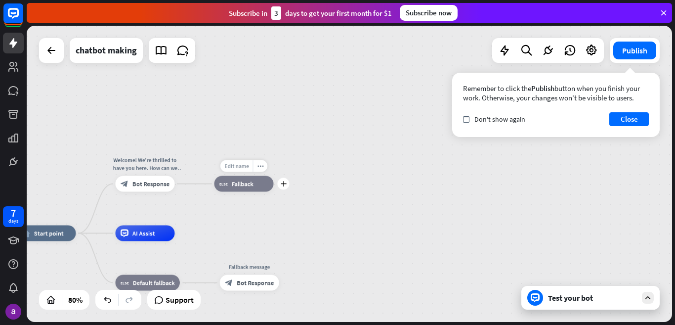
click at [240, 164] on span "Edit name" at bounding box center [236, 165] width 25 height 7
type input "**********"
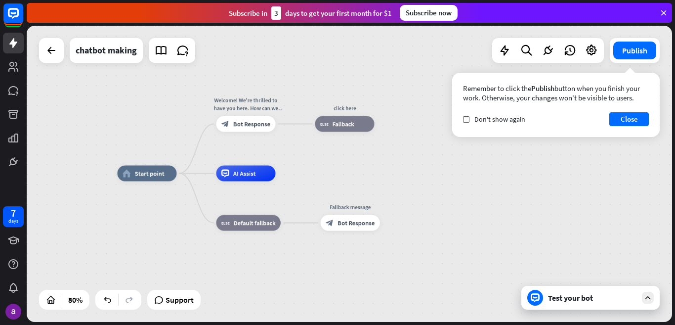
drag, startPoint x: 247, startPoint y: 98, endPoint x: 339, endPoint y: 50, distance: 103.2
click at [347, 39] on div "home_2 Start point Welcome! We're thrilled to have you here. How can we assist …" at bounding box center [349, 174] width 645 height 296
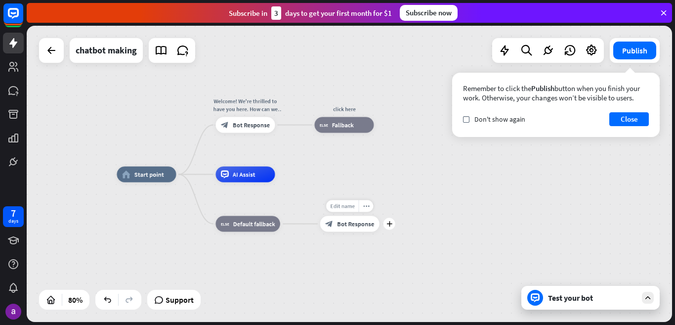
click at [345, 204] on span "Edit name" at bounding box center [342, 205] width 25 height 7
click at [256, 182] on div "Edit name more_horiz plus AI Assist" at bounding box center [244, 174] width 59 height 16
click at [603, 299] on div "Test your bot" at bounding box center [592, 298] width 89 height 10
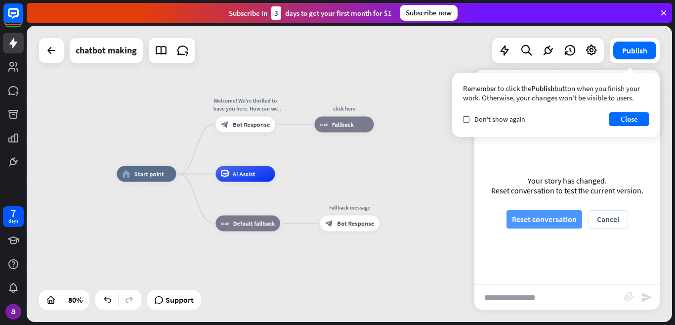
click at [551, 218] on button "Reset conversation" at bounding box center [545, 219] width 76 height 18
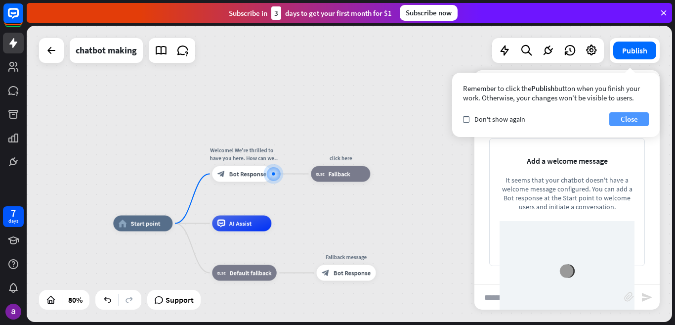
click at [628, 116] on button "Close" at bounding box center [629, 119] width 40 height 14
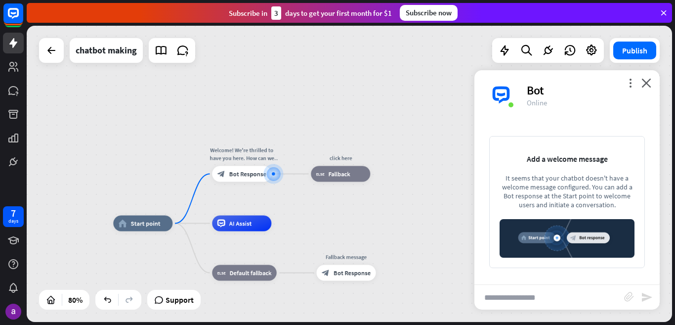
click at [641, 81] on div "more_vert close Bot Online" at bounding box center [566, 94] width 185 height 49
click at [260, 180] on div "block_bot_response Bot Response" at bounding box center [241, 174] width 59 height 16
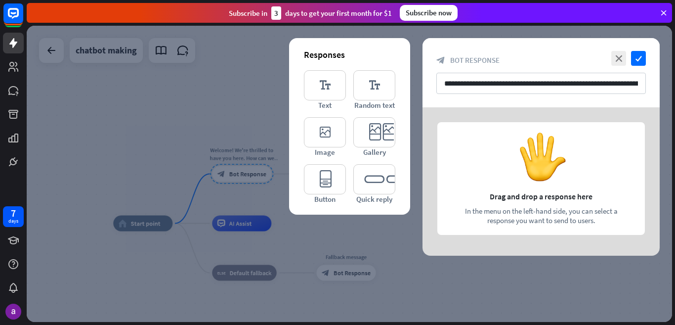
click at [255, 174] on div at bounding box center [349, 174] width 645 height 296
click at [322, 83] on icon "editor_text" at bounding box center [325, 85] width 42 height 30
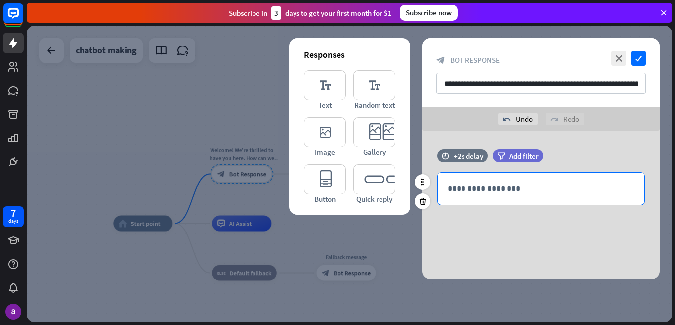
click at [482, 182] on div "**********" at bounding box center [541, 188] width 207 height 32
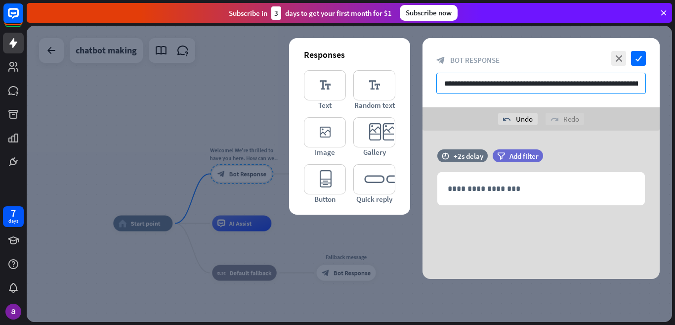
scroll to position [0, 27]
drag, startPoint x: 444, startPoint y: 87, endPoint x: 646, endPoint y: 87, distance: 202.1
click at [646, 87] on div "**********" at bounding box center [541, 72] width 237 height 69
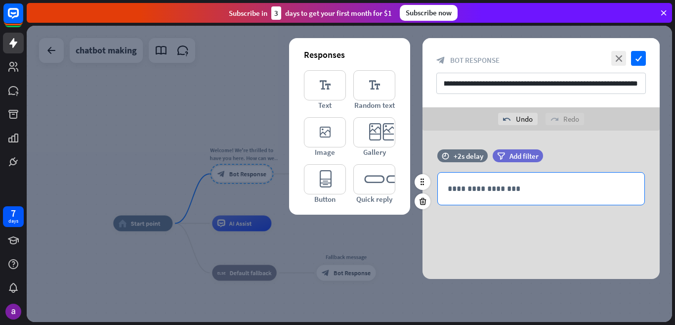
drag, startPoint x: 444, startPoint y: 183, endPoint x: 448, endPoint y: 188, distance: 6.7
click at [447, 188] on div "**********" at bounding box center [541, 188] width 207 height 32
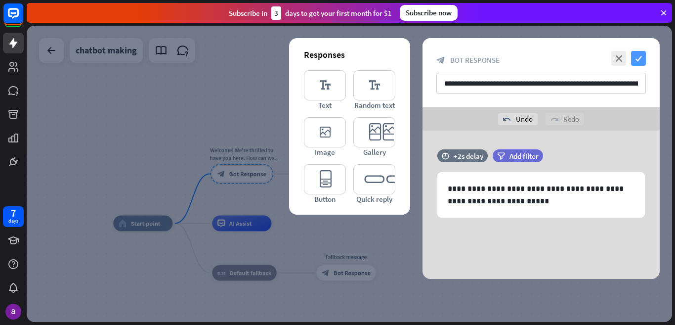
click at [635, 57] on icon "check" at bounding box center [638, 58] width 15 height 15
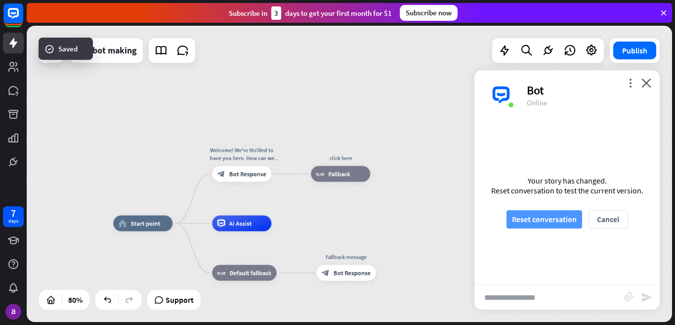
click at [560, 218] on button "Reset conversation" at bounding box center [545, 219] width 76 height 18
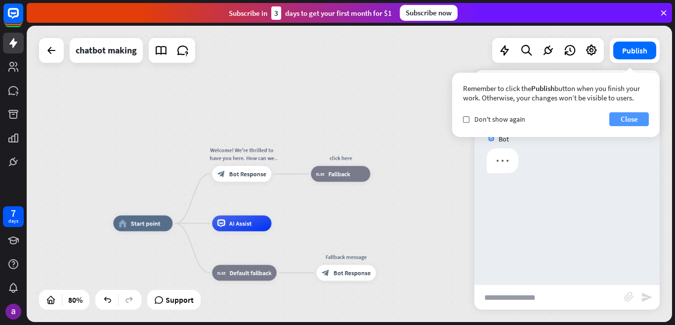
click at [634, 114] on button "Close" at bounding box center [629, 119] width 40 height 14
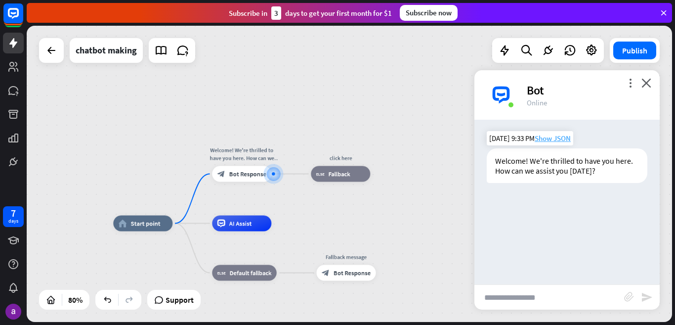
click at [557, 136] on span "Show JSON" at bounding box center [553, 137] width 36 height 9
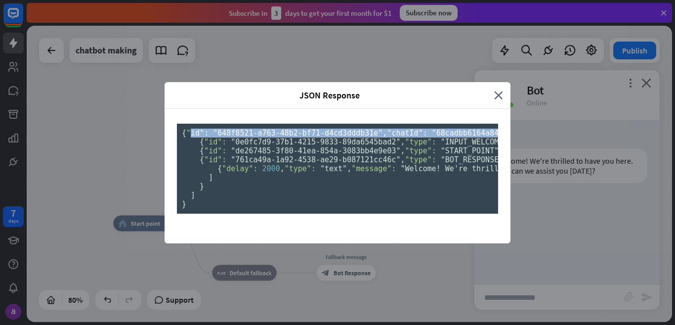
drag, startPoint x: 226, startPoint y: 100, endPoint x: 350, endPoint y: 111, distance: 124.0
click at [348, 124] on pre "{ "id": "648f8521-a763-48b2-bf71-d4cd3dddb31e" , "chatId": "68cadbb6164a8400076…" at bounding box center [337, 169] width 321 height 90
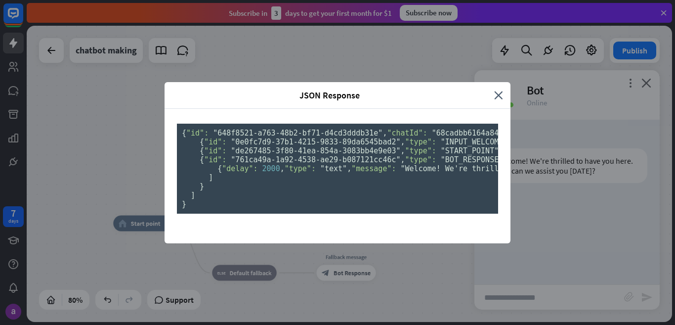
click at [429, 138] on pre "{ "id": "648f8521-a763-48b2-bf71-d4cd3dddb31e" , "chatId": "68cadbb6164a8400076…" at bounding box center [337, 169] width 321 height 90
drag, startPoint x: 347, startPoint y: 194, endPoint x: 88, endPoint y: 175, distance: 260.2
click at [83, 175] on div "JSON Response close { "id": "648f8521-a763-48b2-bf71-d4cd3dddb31e" , "chatId": …" at bounding box center [337, 162] width 675 height 325
click at [401, 193] on pre "{ "id": "648f8521-a763-48b2-bf71-d4cd3dddb31e" , "chatId": "68cadbb6164a8400076…" at bounding box center [337, 169] width 321 height 90
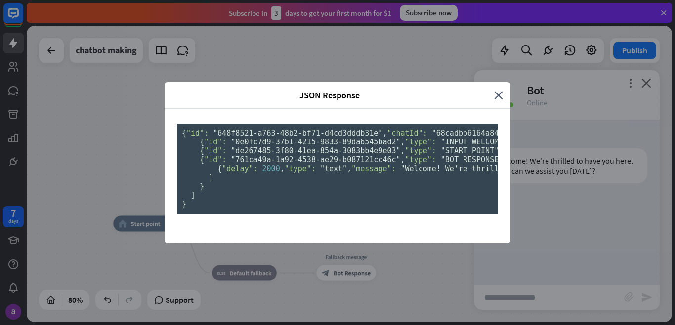
drag, startPoint x: 259, startPoint y: 254, endPoint x: 295, endPoint y: 219, distance: 48.9
click at [259, 213] on pre "{ "id": "648f8521-a763-48b2-bf71-d4cd3dddb31e" , "chatId": "68cadbb6164a8400076…" at bounding box center [337, 169] width 321 height 90
drag, startPoint x: 570, startPoint y: 213, endPoint x: 558, endPoint y: 217, distance: 12.5
click at [563, 214] on div "JSON Response close { "id": "648f8521-a763-48b2-bf71-d4cd3dddb31e" , "chatId": …" at bounding box center [337, 162] width 675 height 325
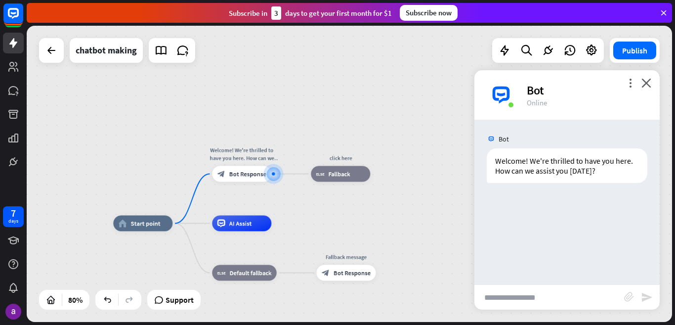
click at [551, 298] on input "text" at bounding box center [549, 297] width 150 height 25
type input "**********"
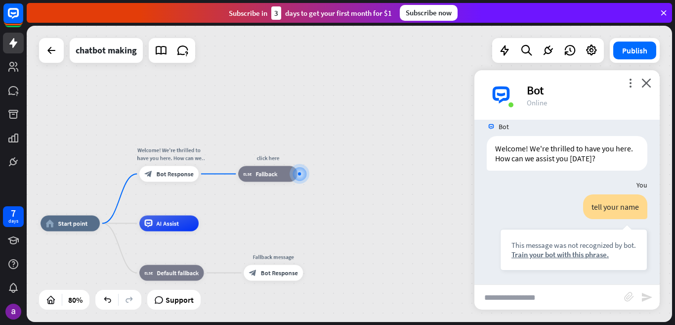
scroll to position [13, 0]
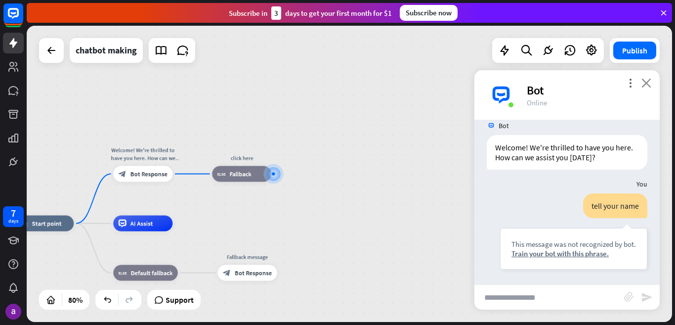
drag, startPoint x: 641, startPoint y: 80, endPoint x: 650, endPoint y: 81, distance: 8.5
click at [641, 80] on div "more_vert close Bot Online" at bounding box center [566, 94] width 185 height 49
click at [243, 171] on span "Fallback" at bounding box center [241, 174] width 22 height 8
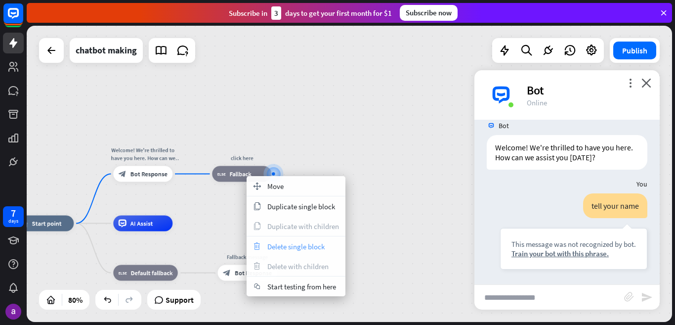
click at [293, 254] on div "trash Delete single block" at bounding box center [296, 246] width 99 height 20
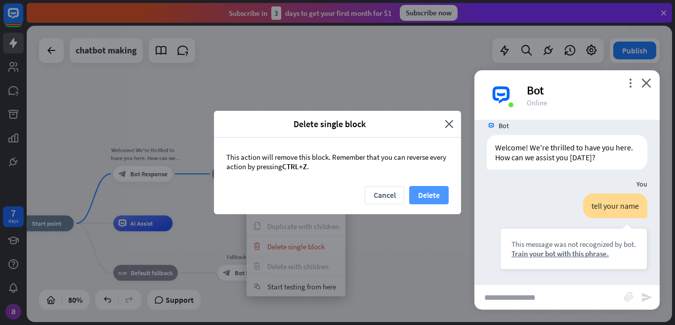
click at [427, 196] on button "Delete" at bounding box center [429, 195] width 40 height 18
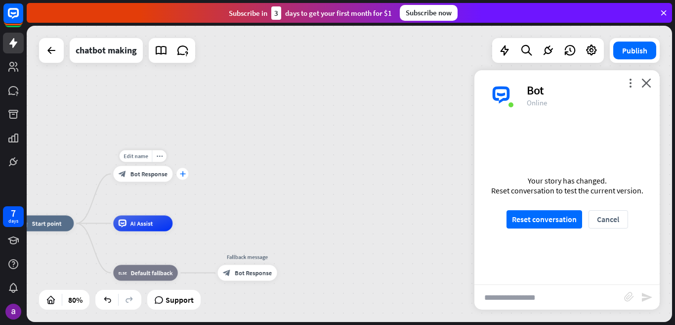
click at [183, 176] on icon "plus" at bounding box center [182, 173] width 6 height 5
